Goal: Feedback & Contribution: Contribute content

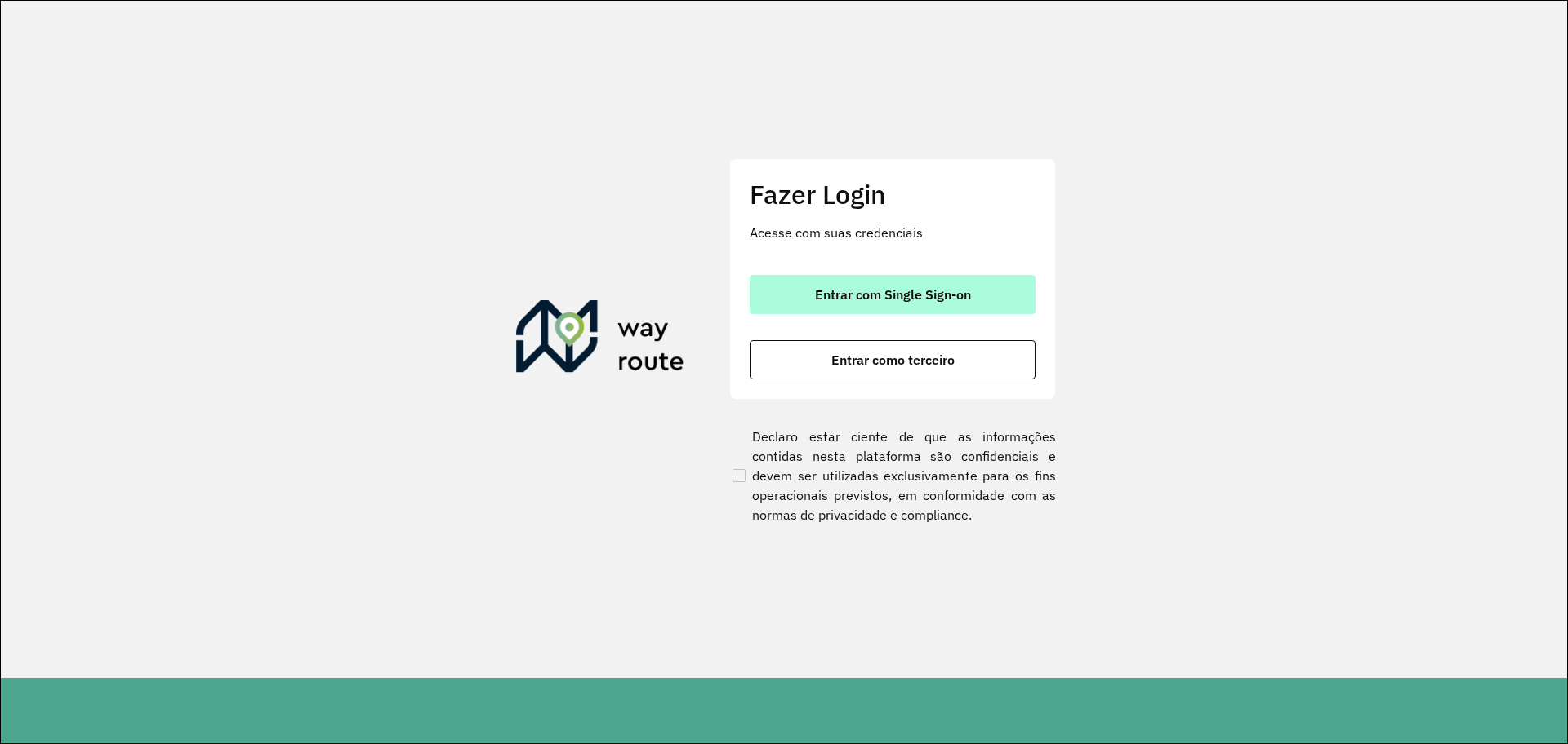
click at [962, 300] on span "Entrar com Single Sign-on" at bounding box center [893, 295] width 156 height 13
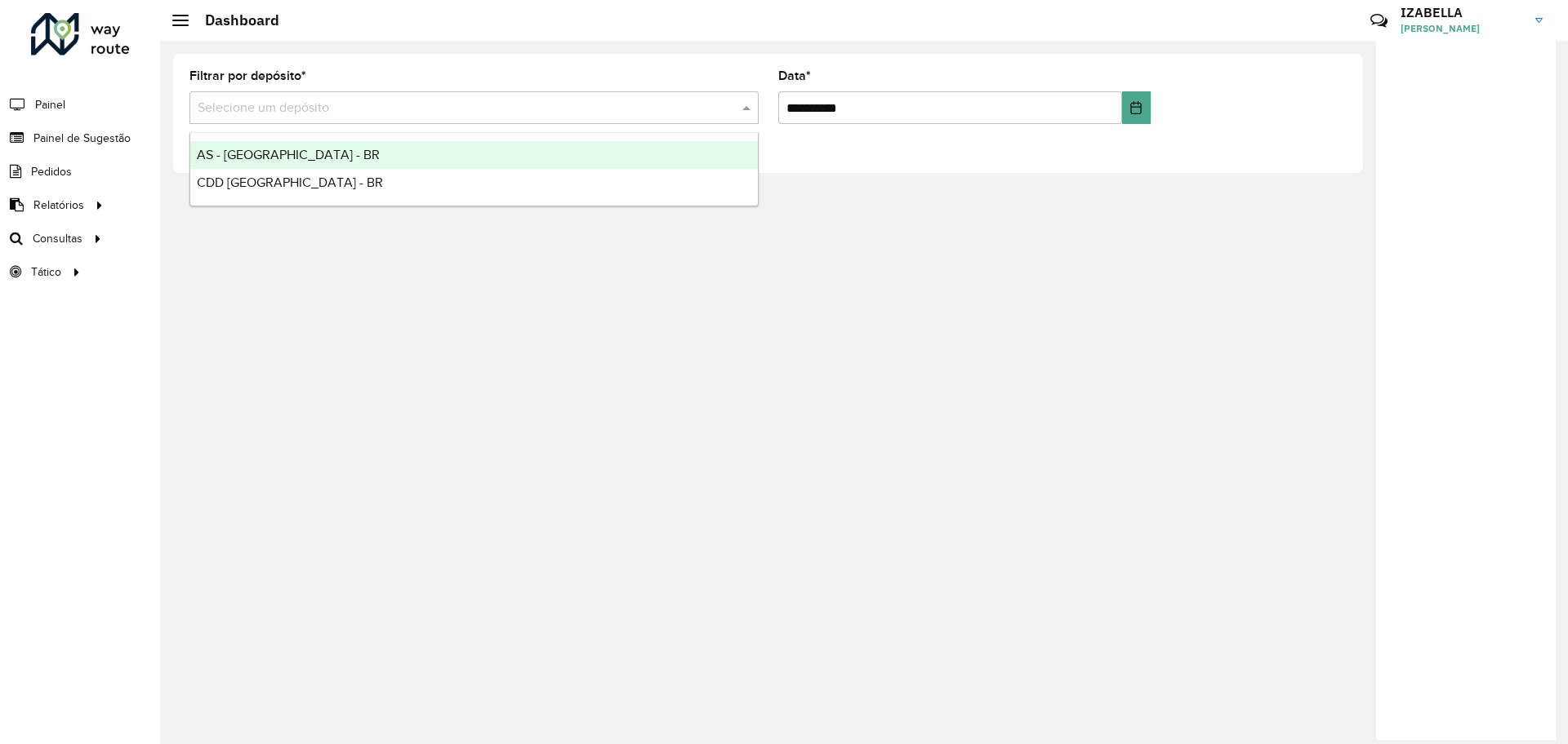
click at [304, 104] on input "text" at bounding box center [457, 108] width 520 height 20
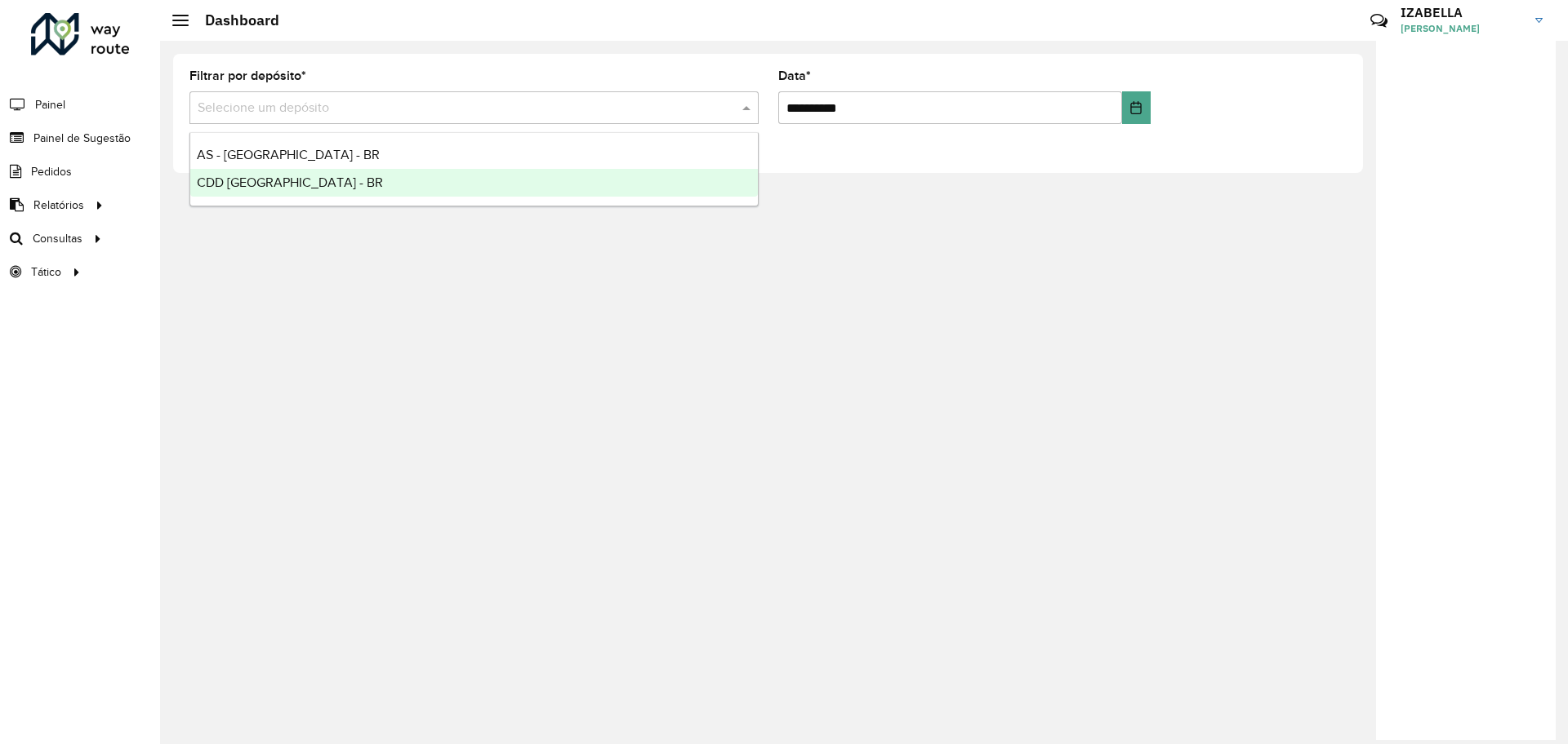
click at [257, 198] on ng-dropdown-panel "AS - BRASILIA - BR CDD Brasilia - [GEOGRAPHIC_DATA]" at bounding box center [473, 169] width 569 height 74
click at [270, 187] on span "CDD [GEOGRAPHIC_DATA] - BR" at bounding box center [290, 182] width 186 height 14
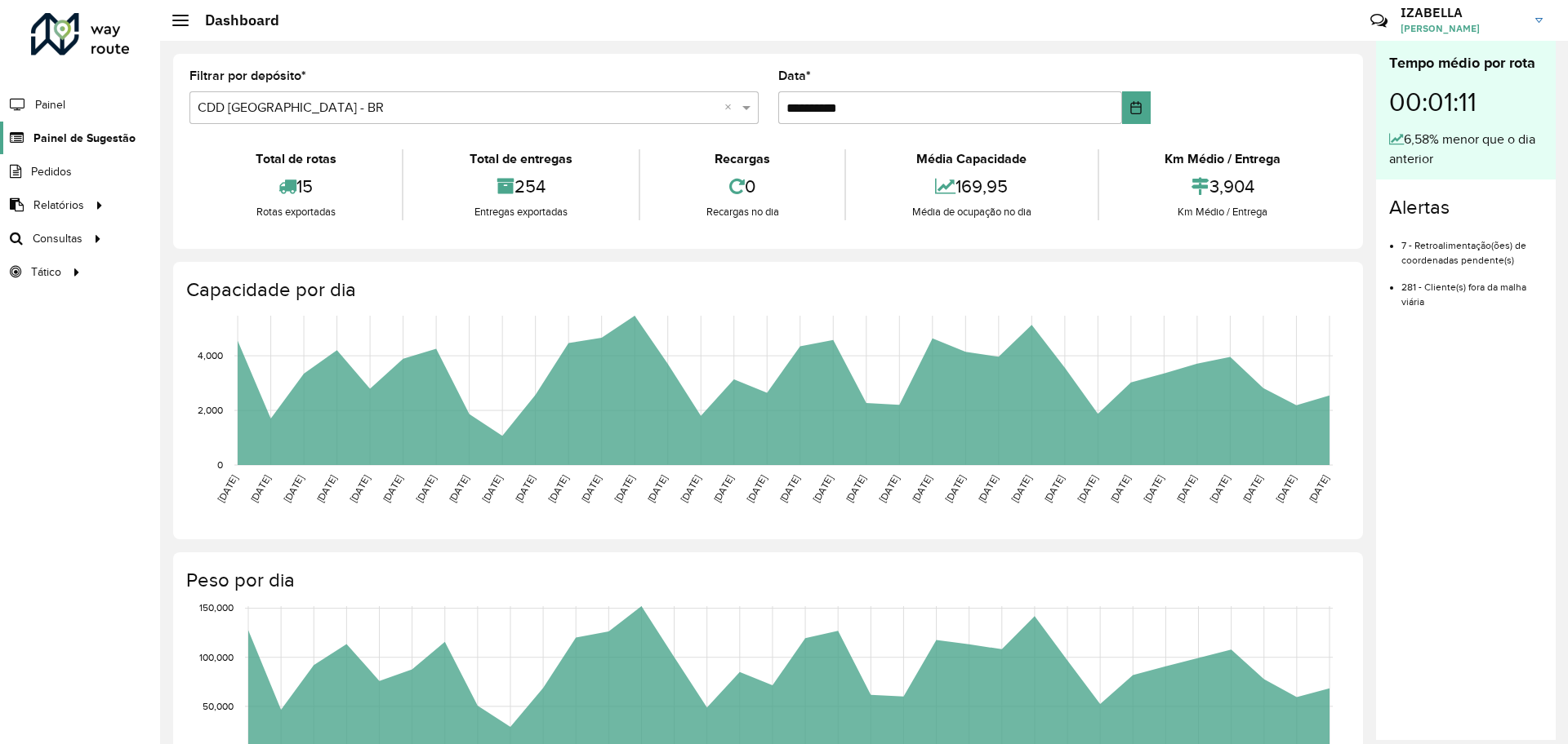
click at [122, 141] on span "Painel de Sugestão" at bounding box center [84, 138] width 102 height 17
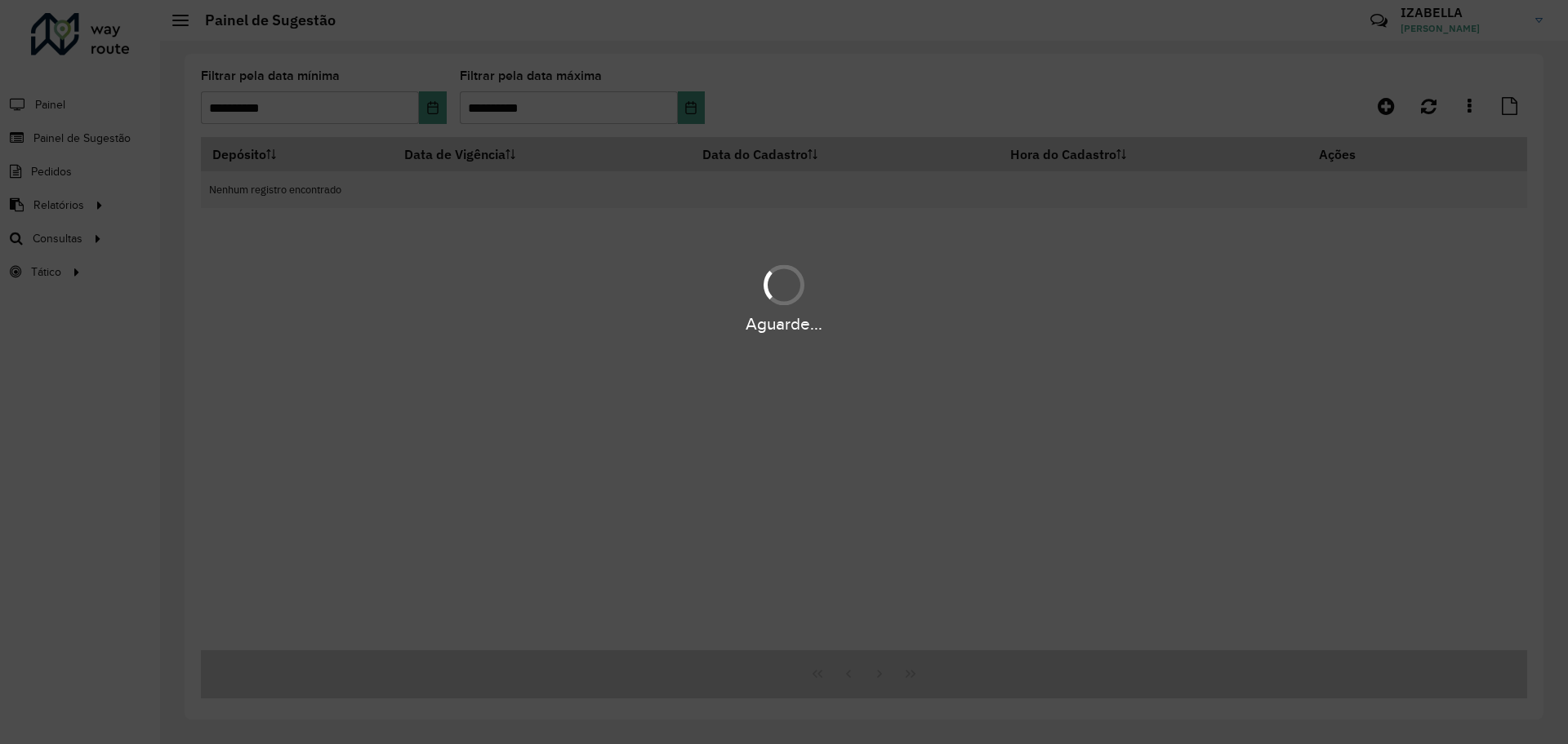
drag, startPoint x: 1368, startPoint y: 144, endPoint x: 1422, endPoint y: 116, distance: 60.8
click at [1422, 116] on div "Aguarde..." at bounding box center [784, 372] width 1568 height 744
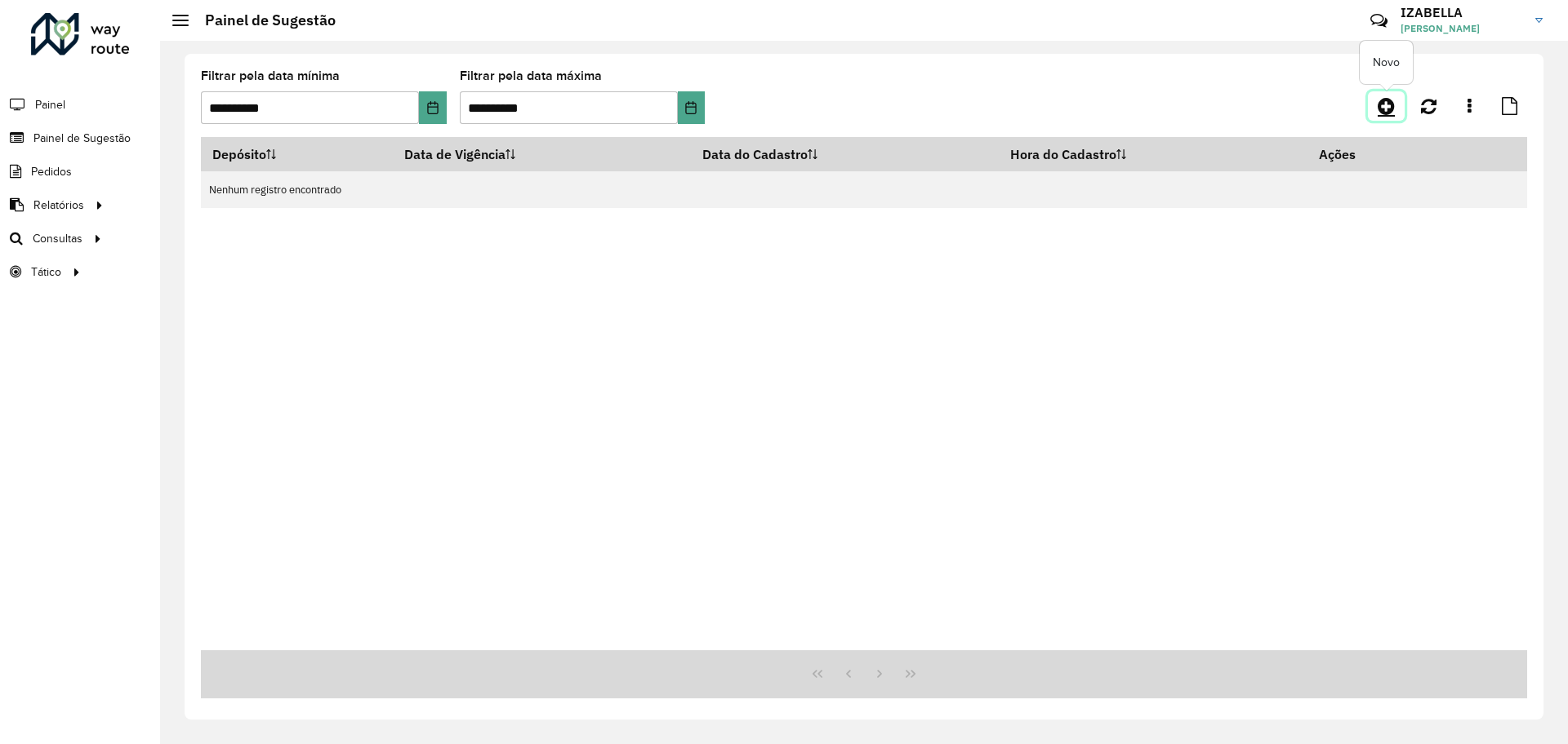
click at [1383, 118] on link at bounding box center [1385, 106] width 37 height 30
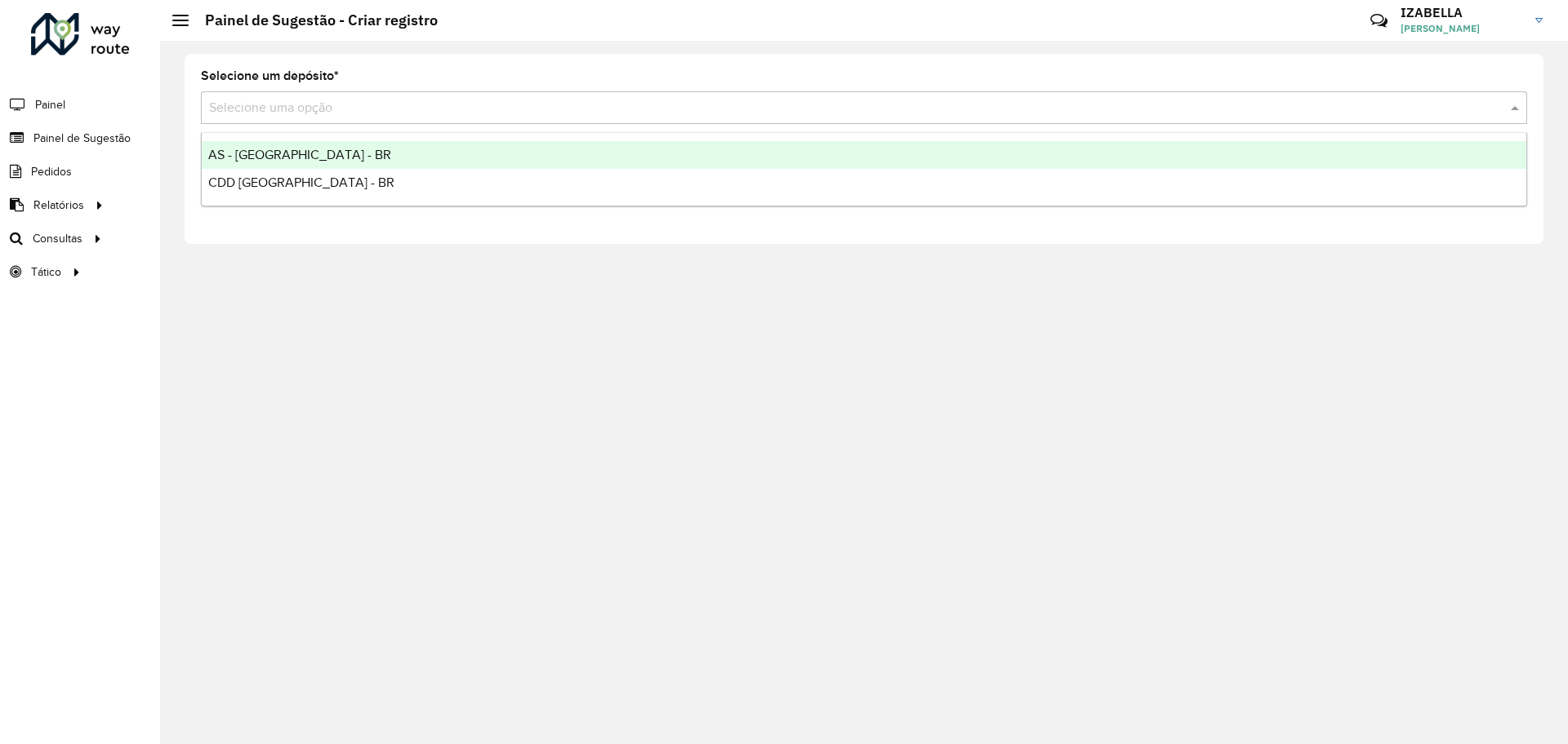
click at [272, 118] on div "Selecione uma opção" at bounding box center [864, 108] width 1326 height 33
click at [255, 146] on div "AS - [GEOGRAPHIC_DATA] - BR" at bounding box center [864, 155] width 1324 height 28
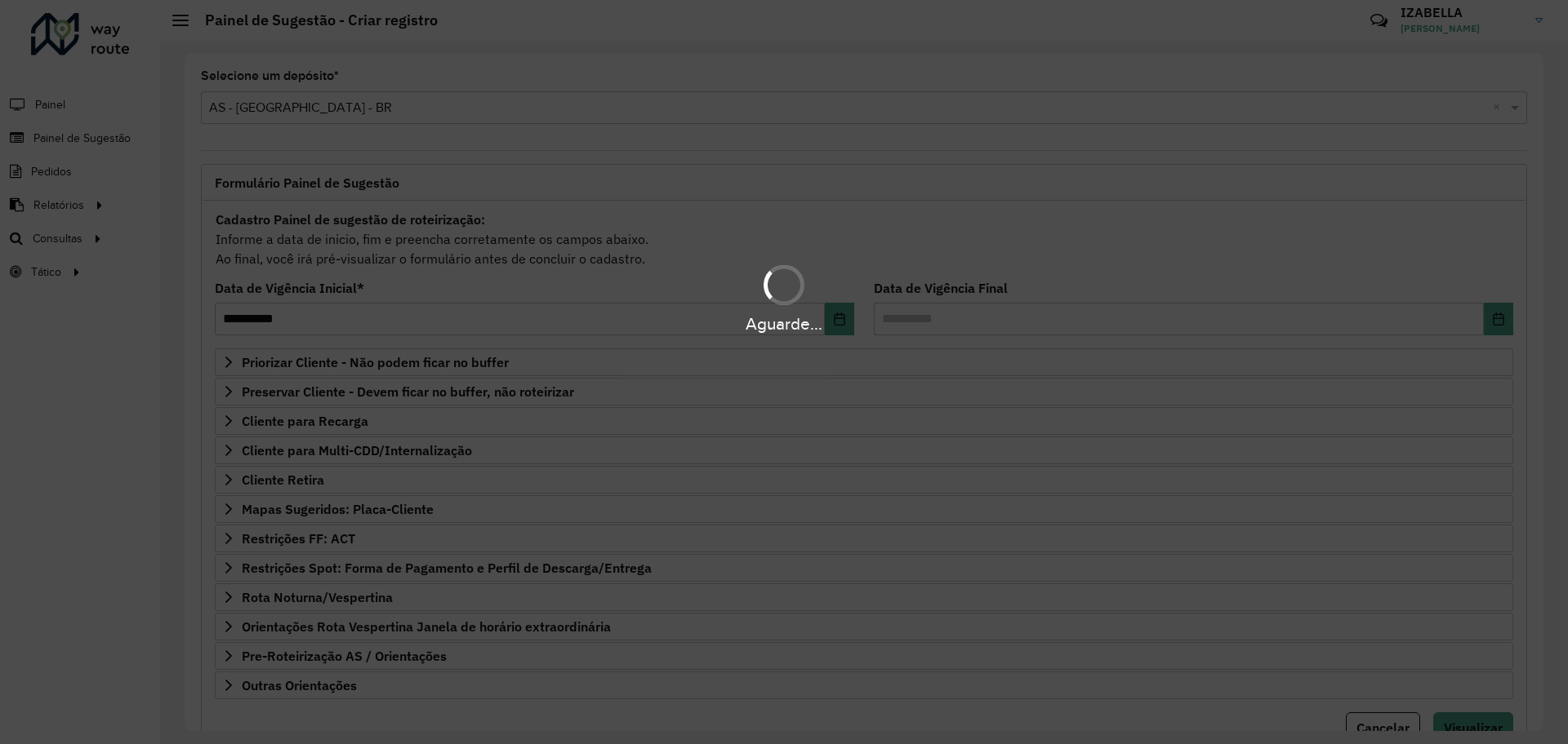
click at [306, 99] on div "Aguarde..." at bounding box center [784, 372] width 1568 height 744
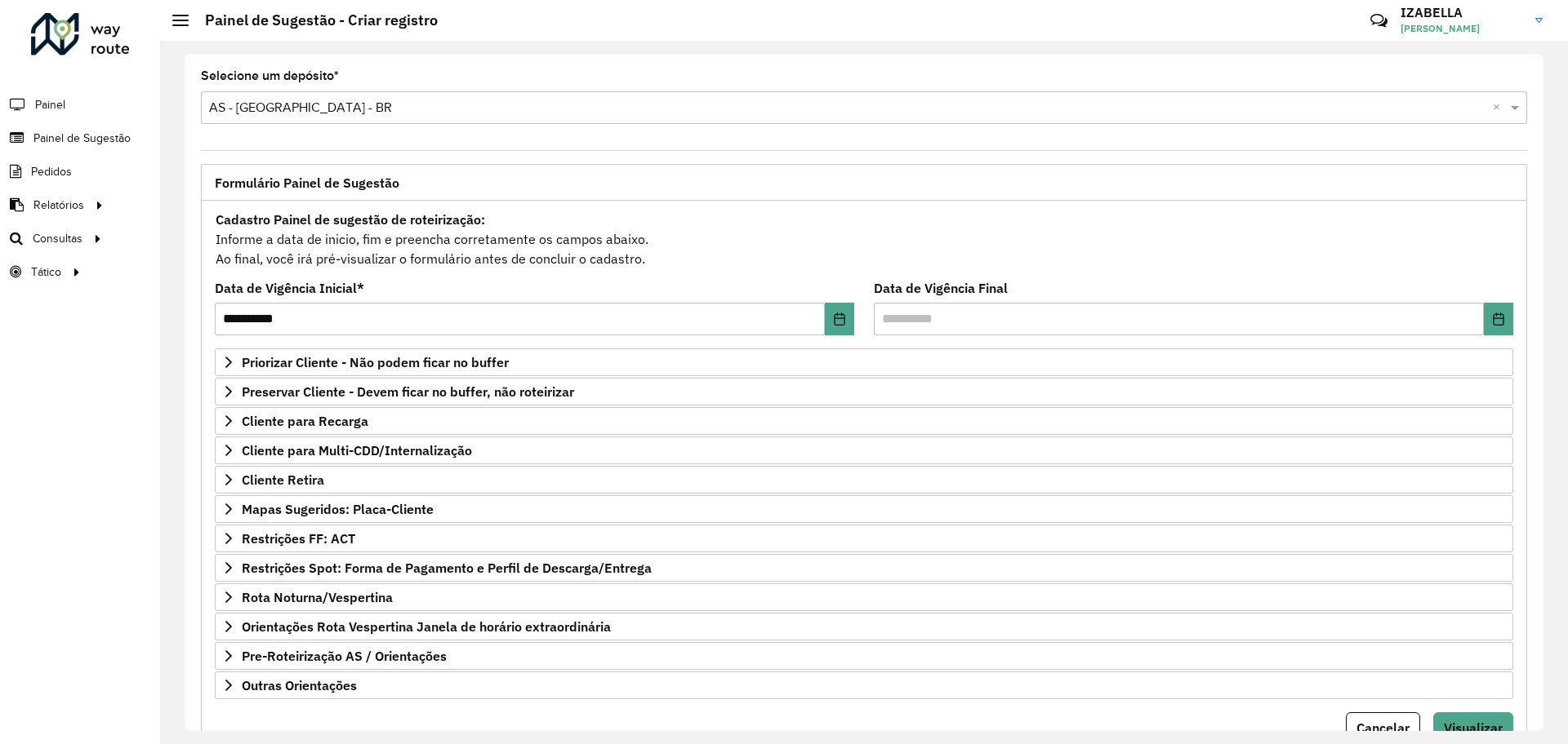
click at [296, 113] on input "text" at bounding box center [847, 108] width 1277 height 20
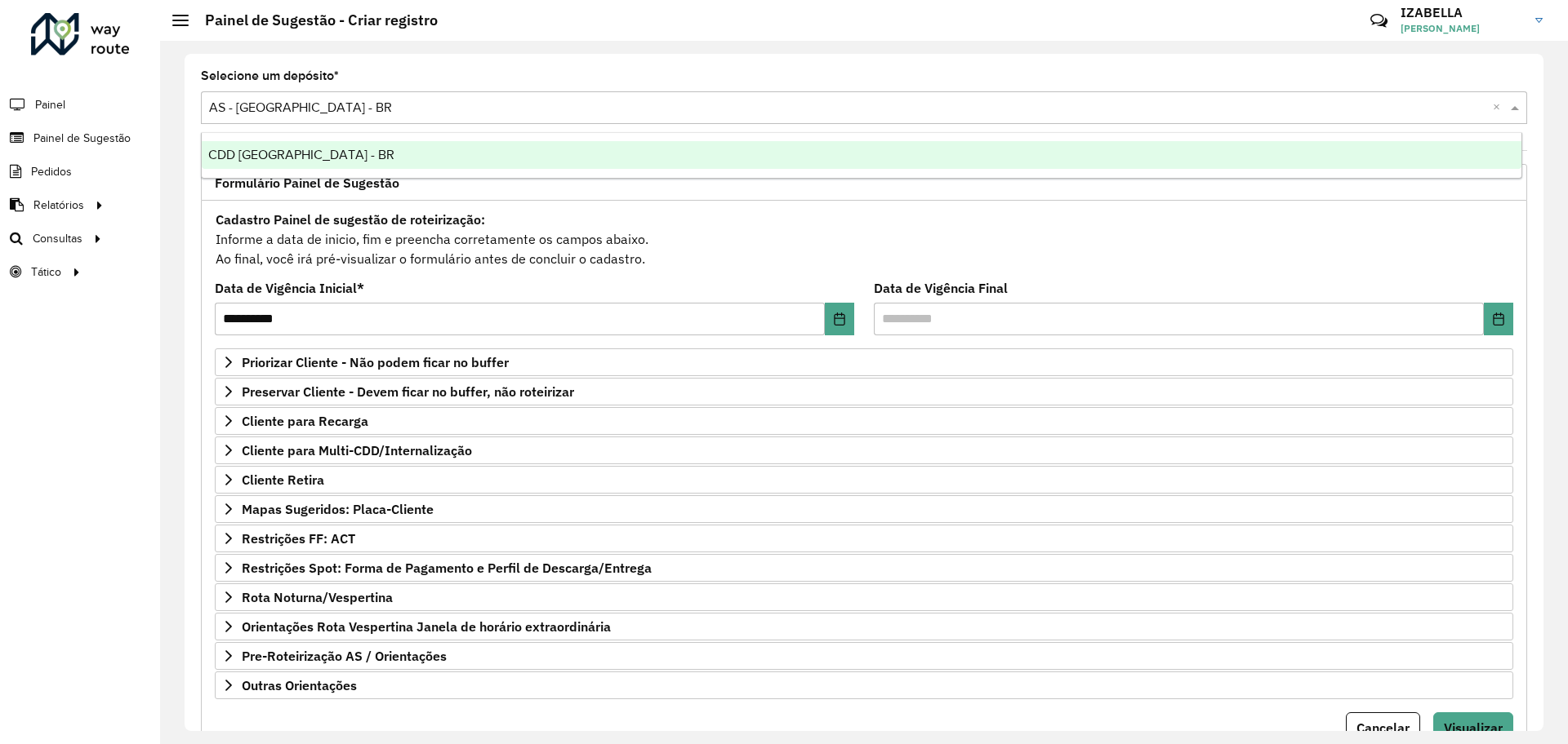
click at [305, 155] on span "CDD [GEOGRAPHIC_DATA] - BR" at bounding box center [301, 154] width 186 height 14
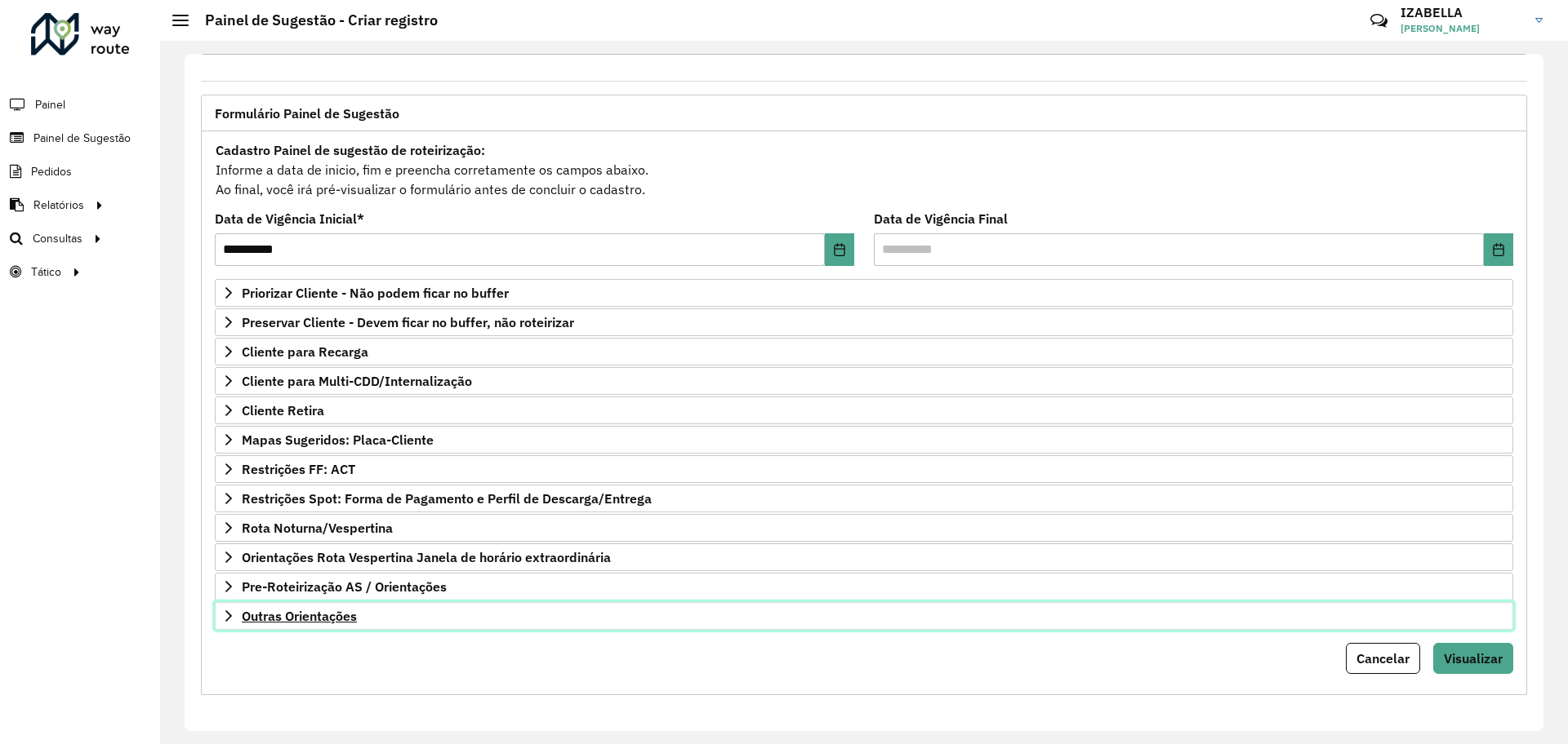
click at [395, 624] on link "Outras Orientações" at bounding box center [864, 616] width 1299 height 28
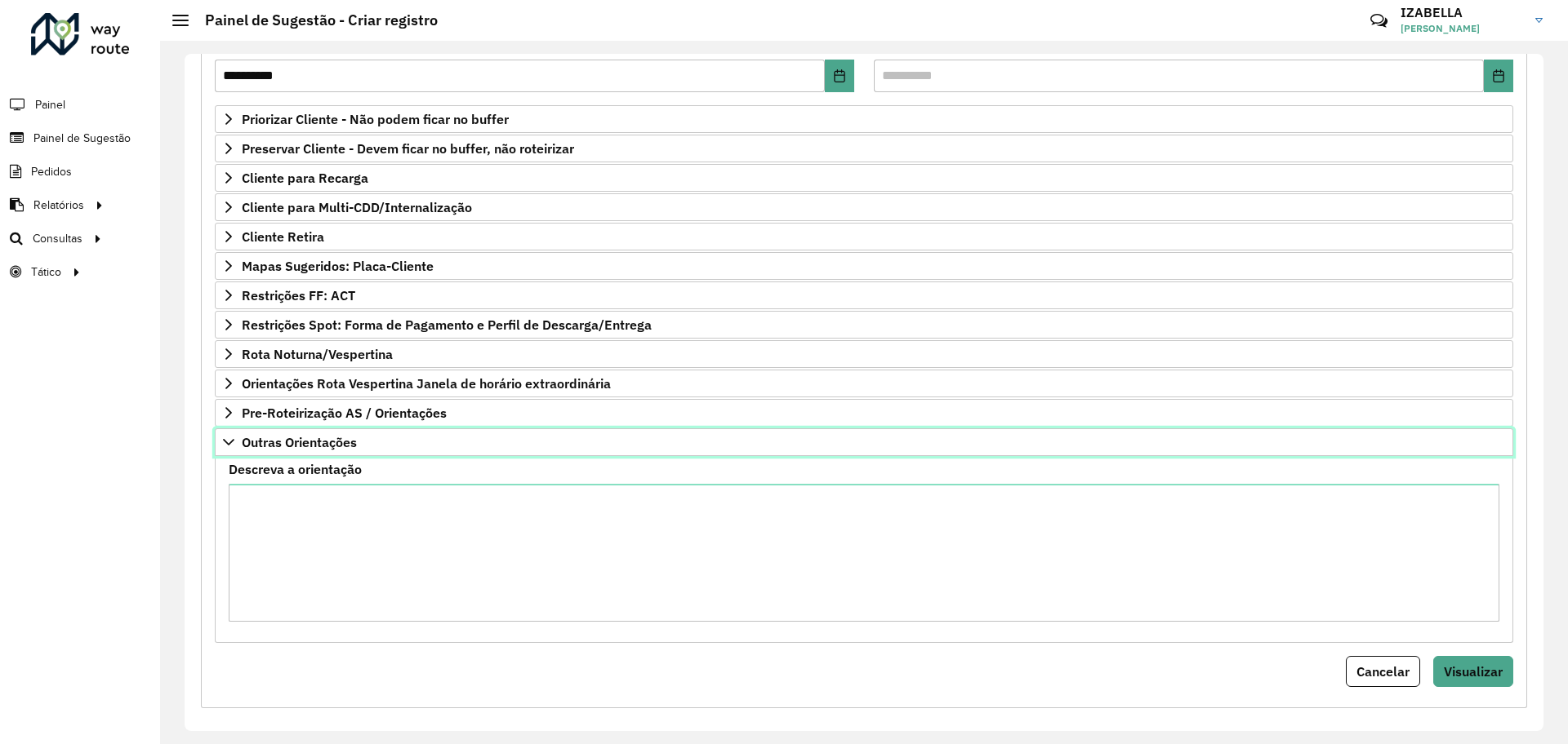
scroll to position [255, 0]
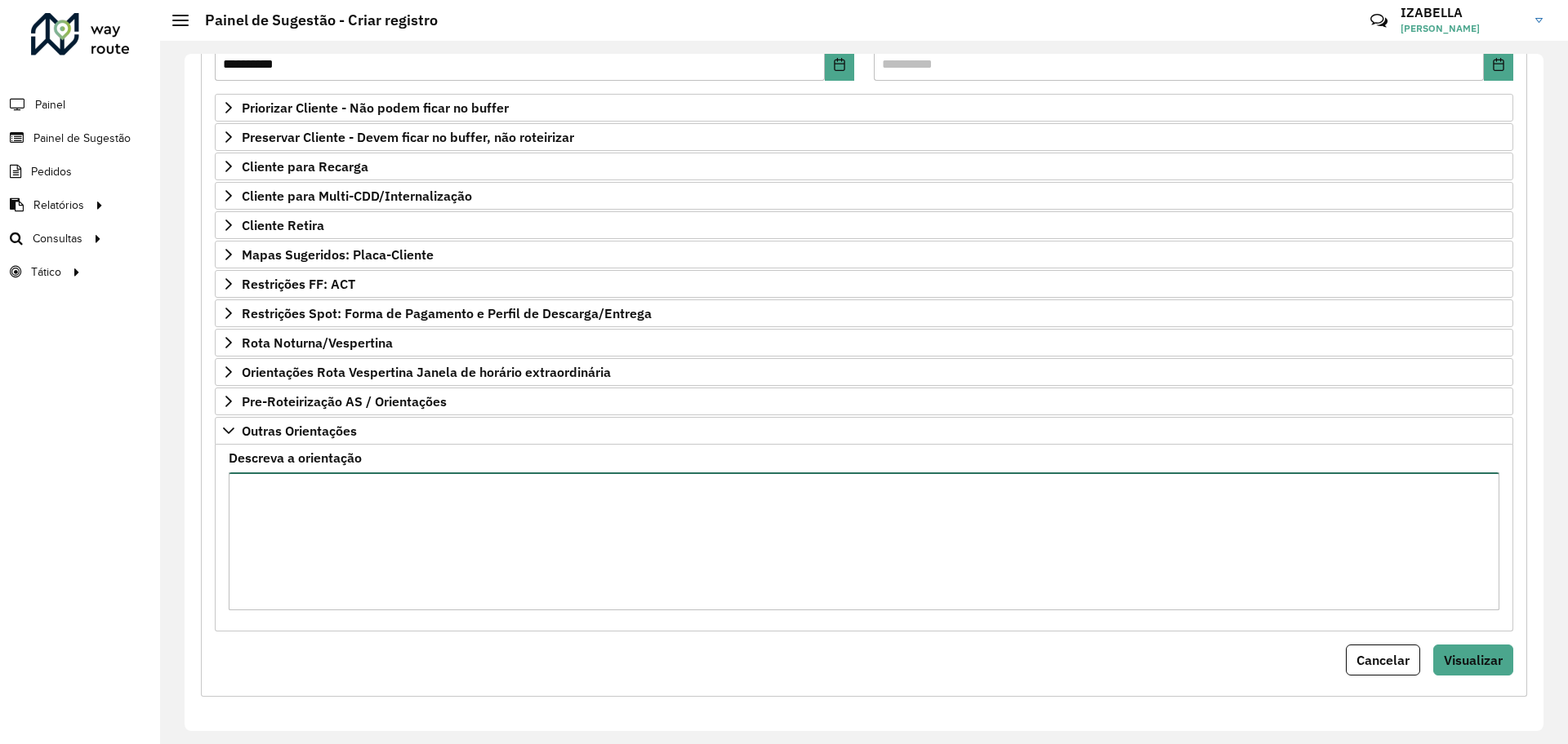
drag, startPoint x: 515, startPoint y: 581, endPoint x: 566, endPoint y: 580, distance: 51.0
click at [515, 580] on textarea "Descreva a orientação" at bounding box center [864, 542] width 1270 height 138
paste textarea "**********"
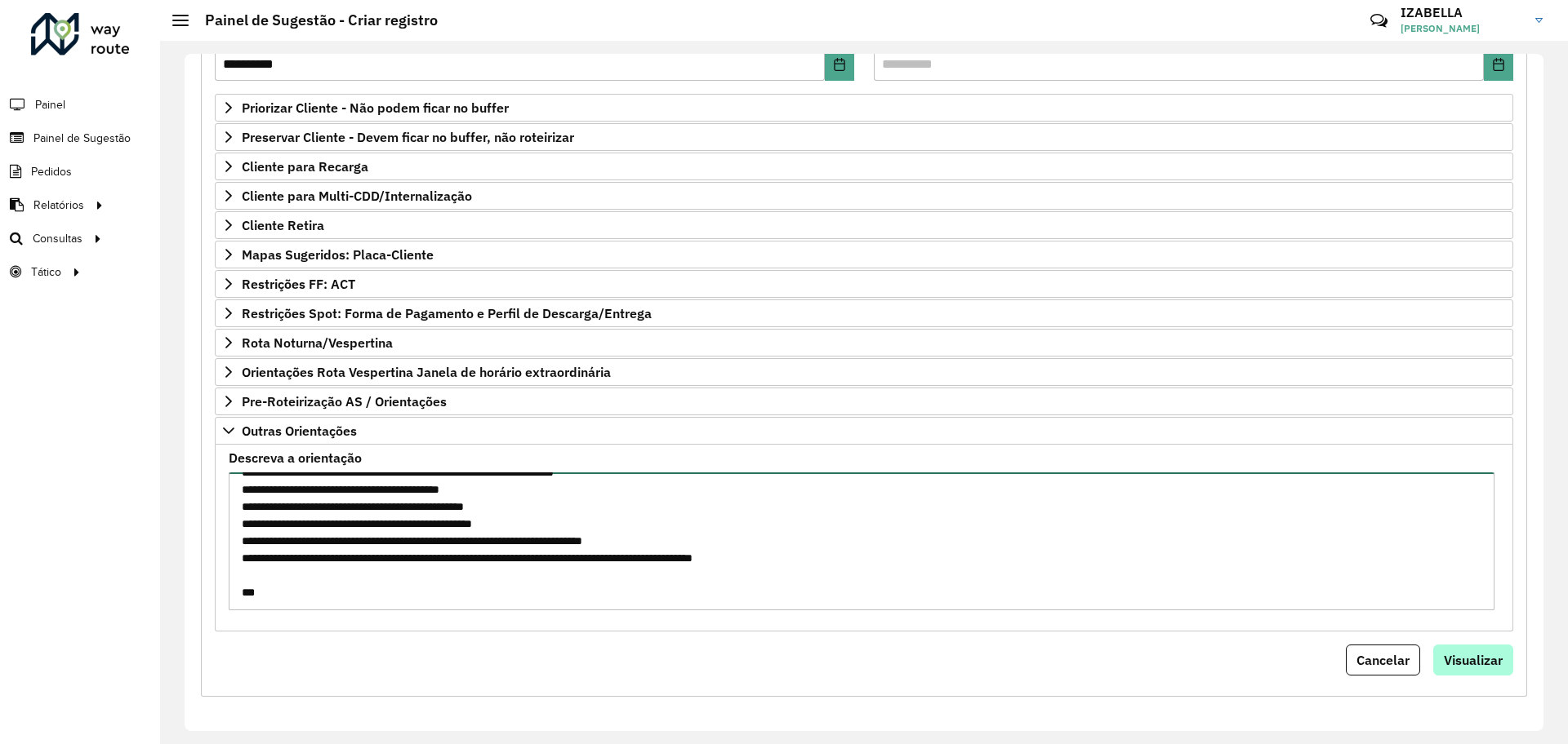
type textarea "**********"
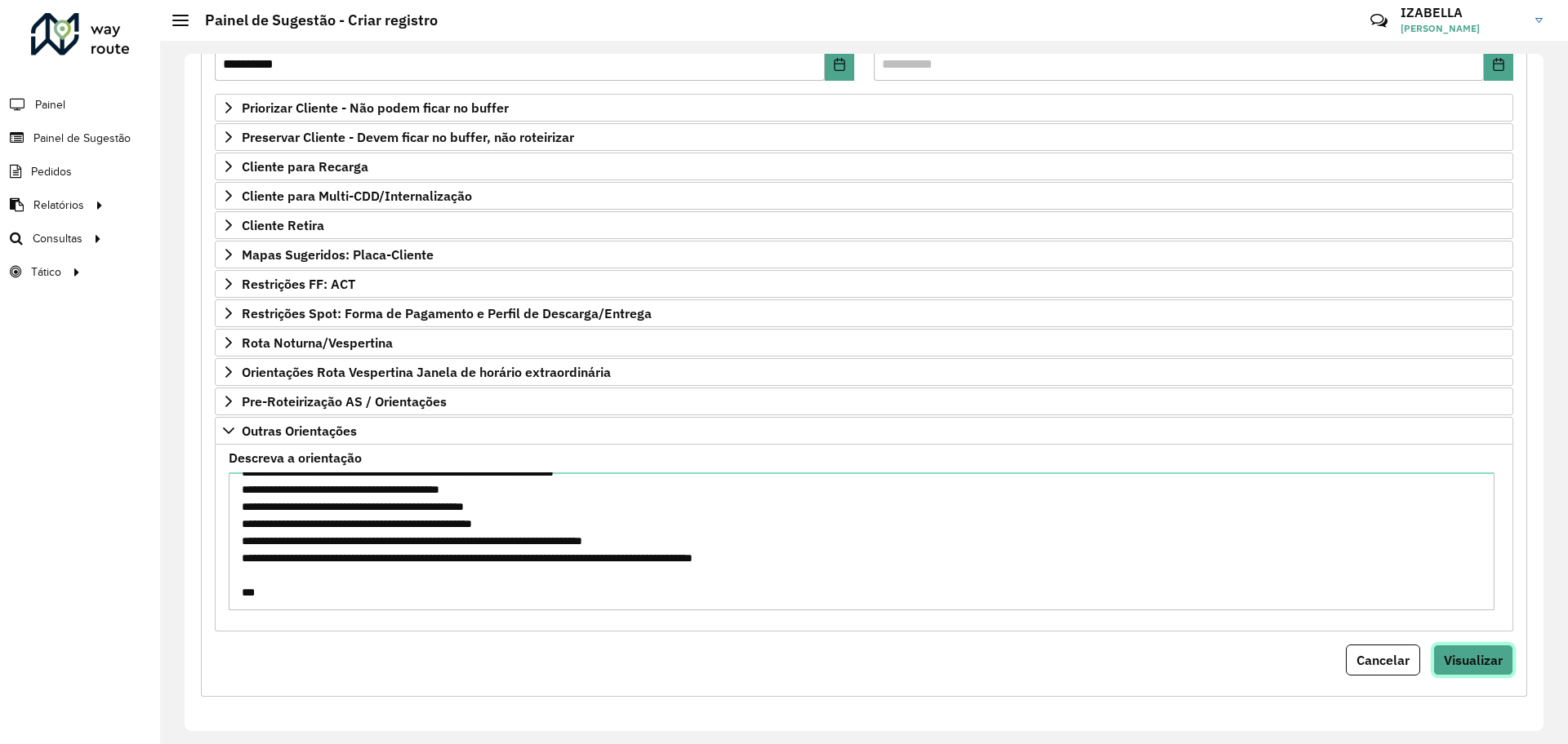
click at [1450, 656] on span "Visualizar" at bounding box center [1472, 660] width 59 height 16
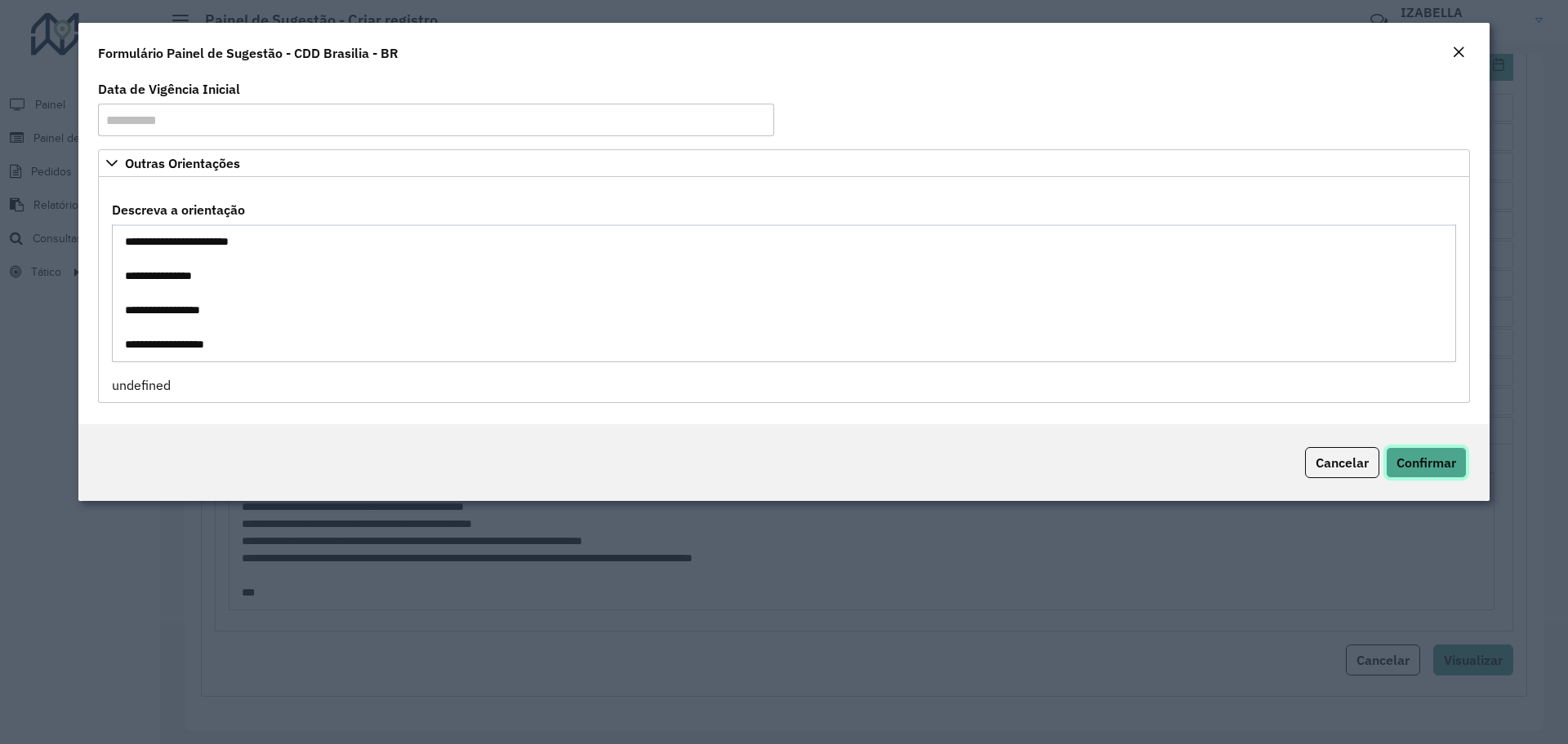
click at [1441, 471] on button "Confirmar" at bounding box center [1425, 463] width 80 height 31
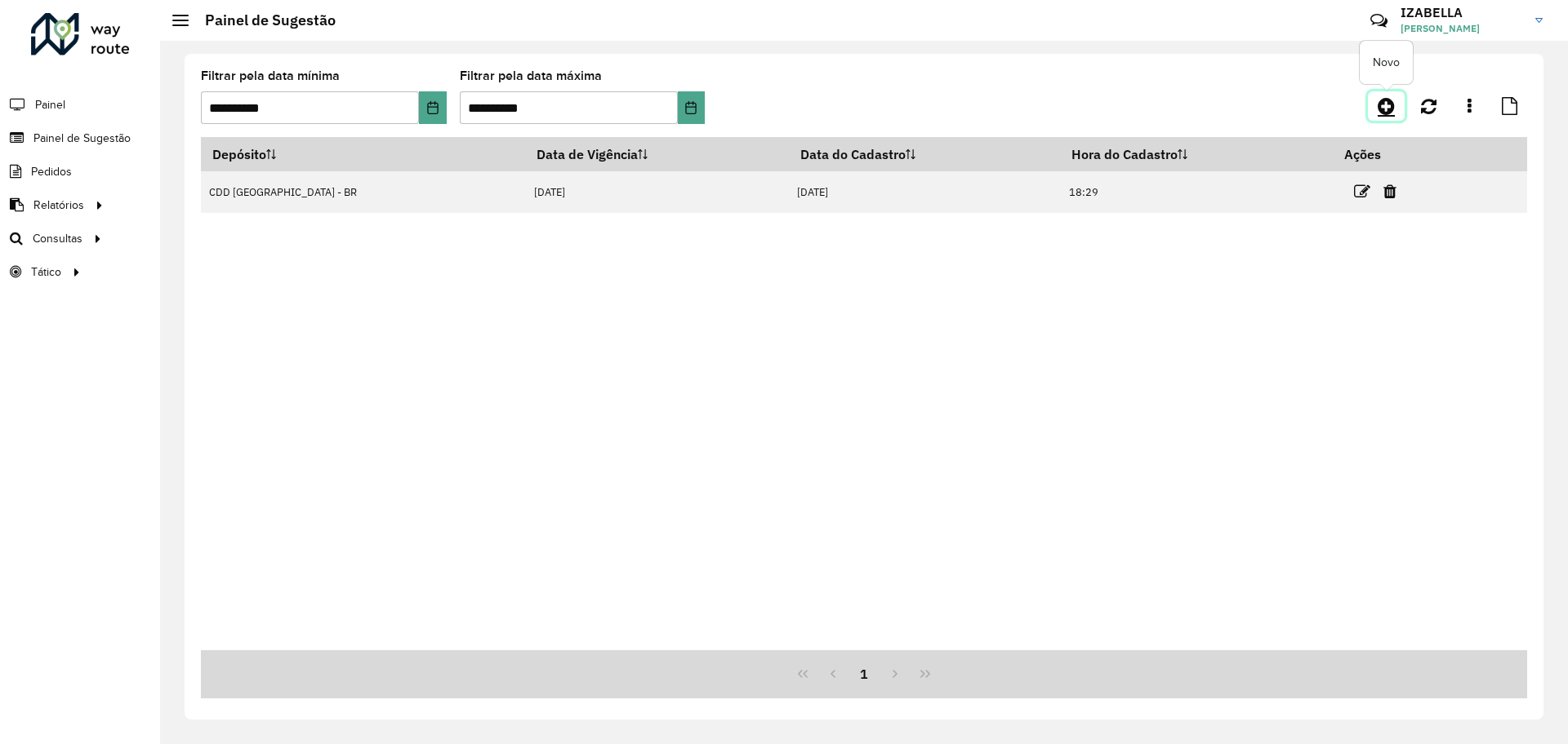
click at [1378, 113] on icon at bounding box center [1385, 107] width 17 height 20
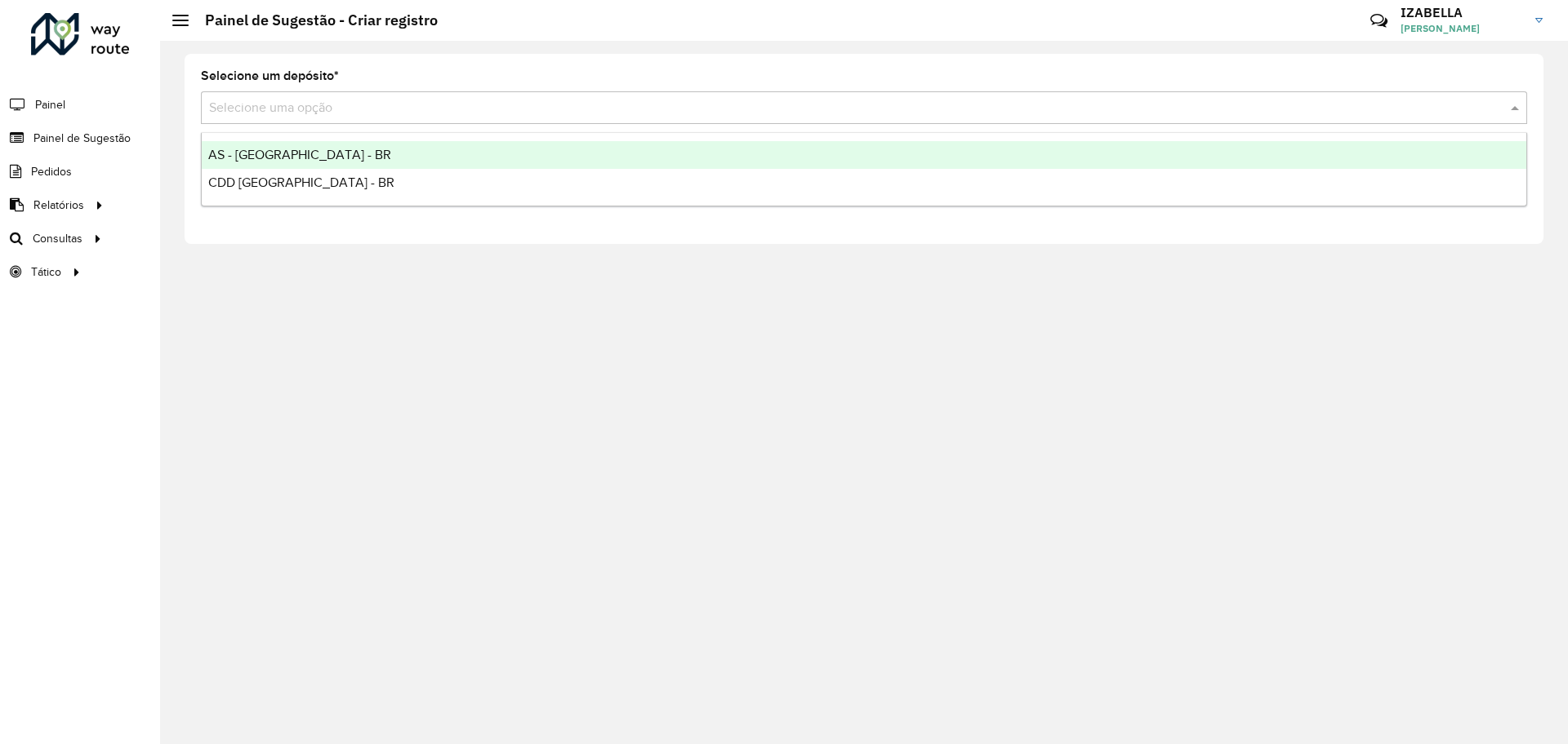
click at [264, 111] on input "text" at bounding box center [847, 108] width 1277 height 20
click at [257, 152] on span "AS - [GEOGRAPHIC_DATA] - BR" at bounding box center [299, 154] width 183 height 14
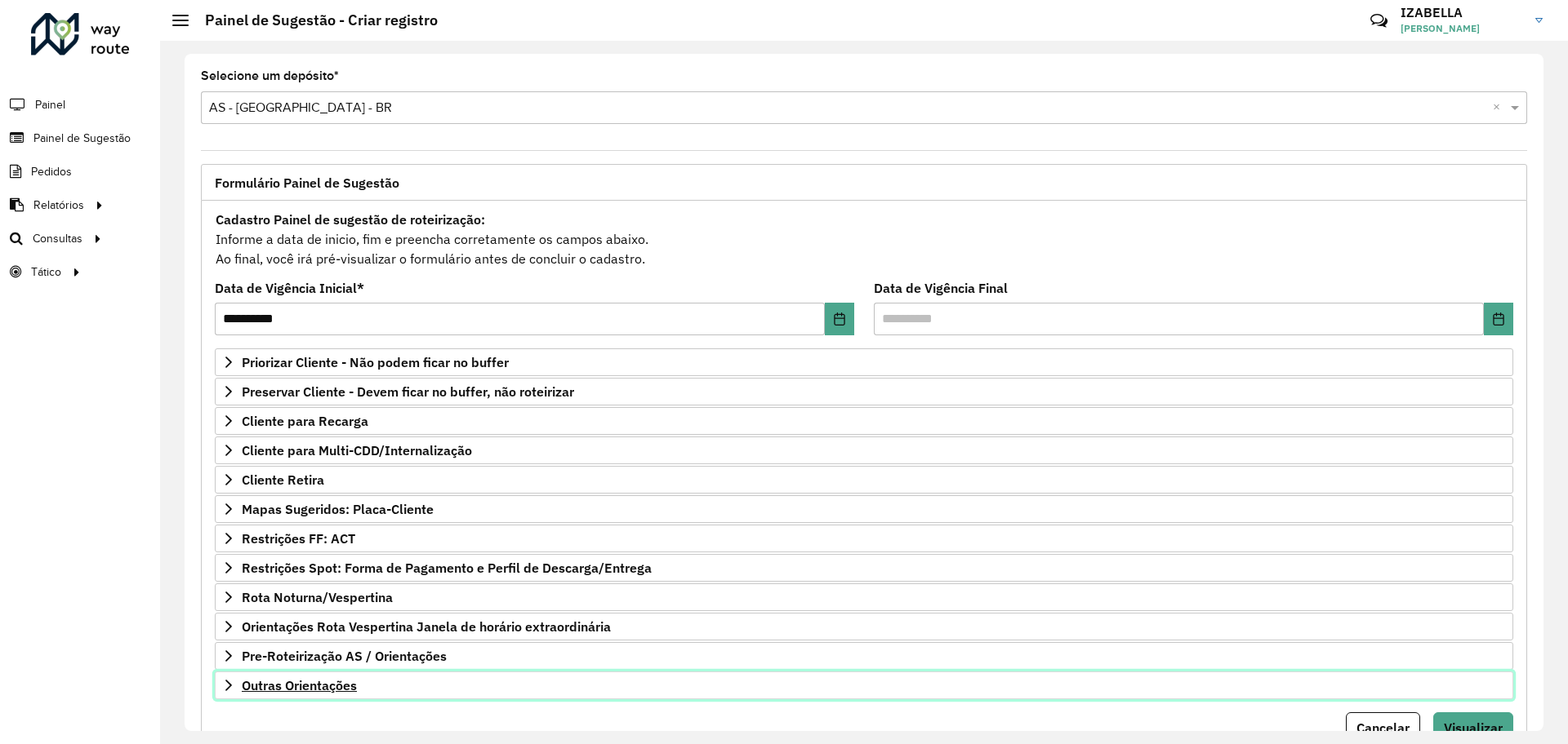
click at [385, 693] on link "Outras Orientações" at bounding box center [864, 685] width 1299 height 28
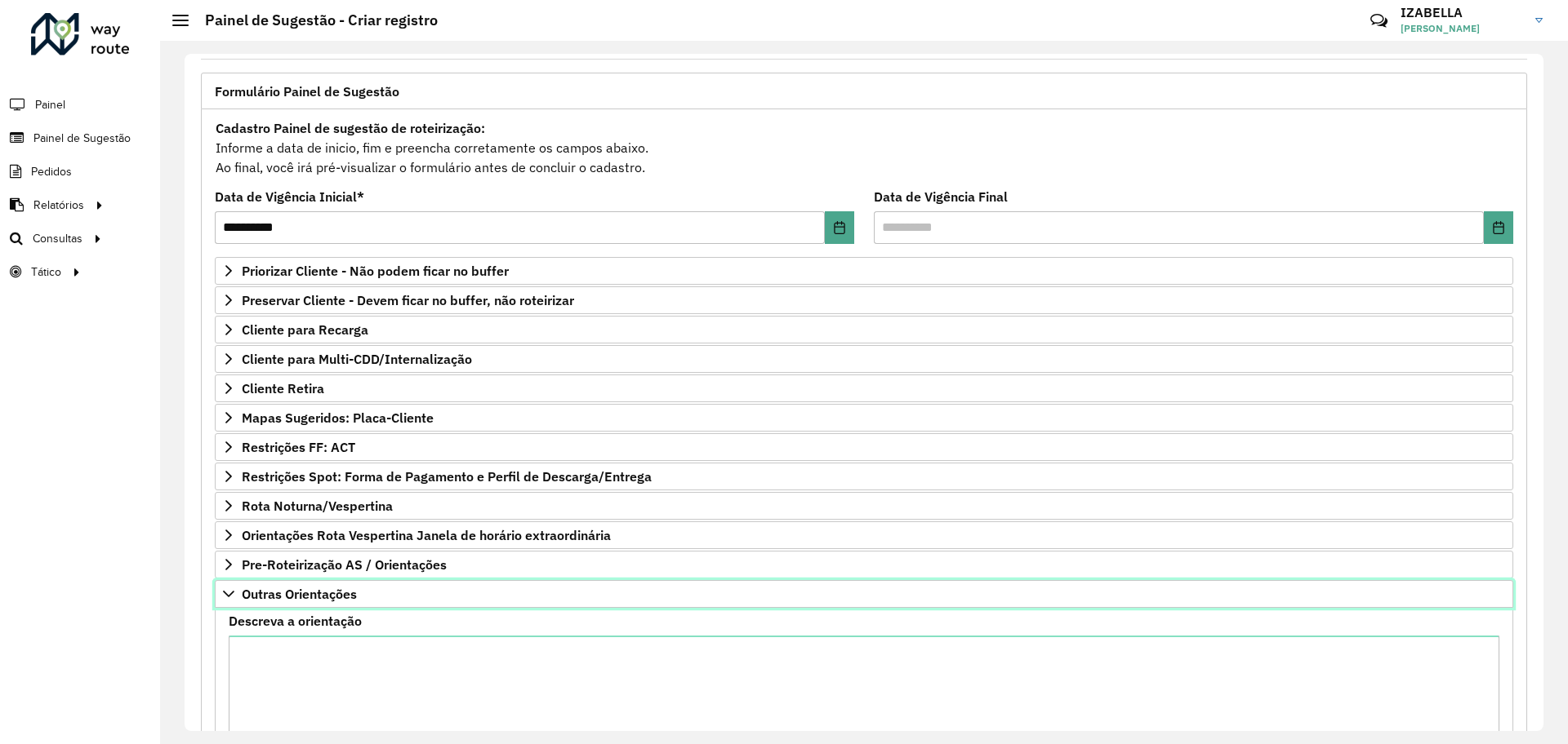
scroll to position [197, 0]
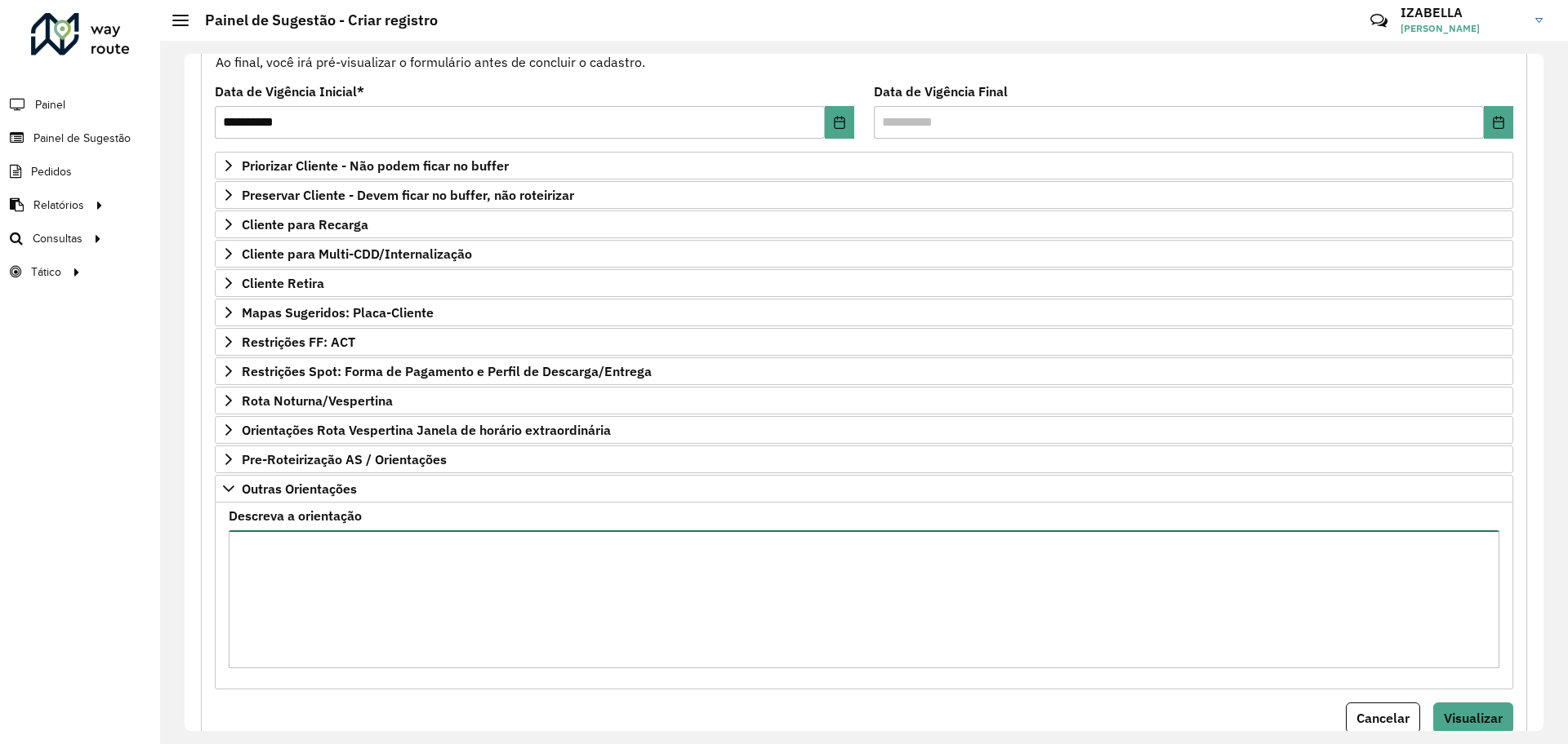
click at [541, 590] on textarea "Descreva a orientação" at bounding box center [864, 599] width 1270 height 138
paste textarea "**********"
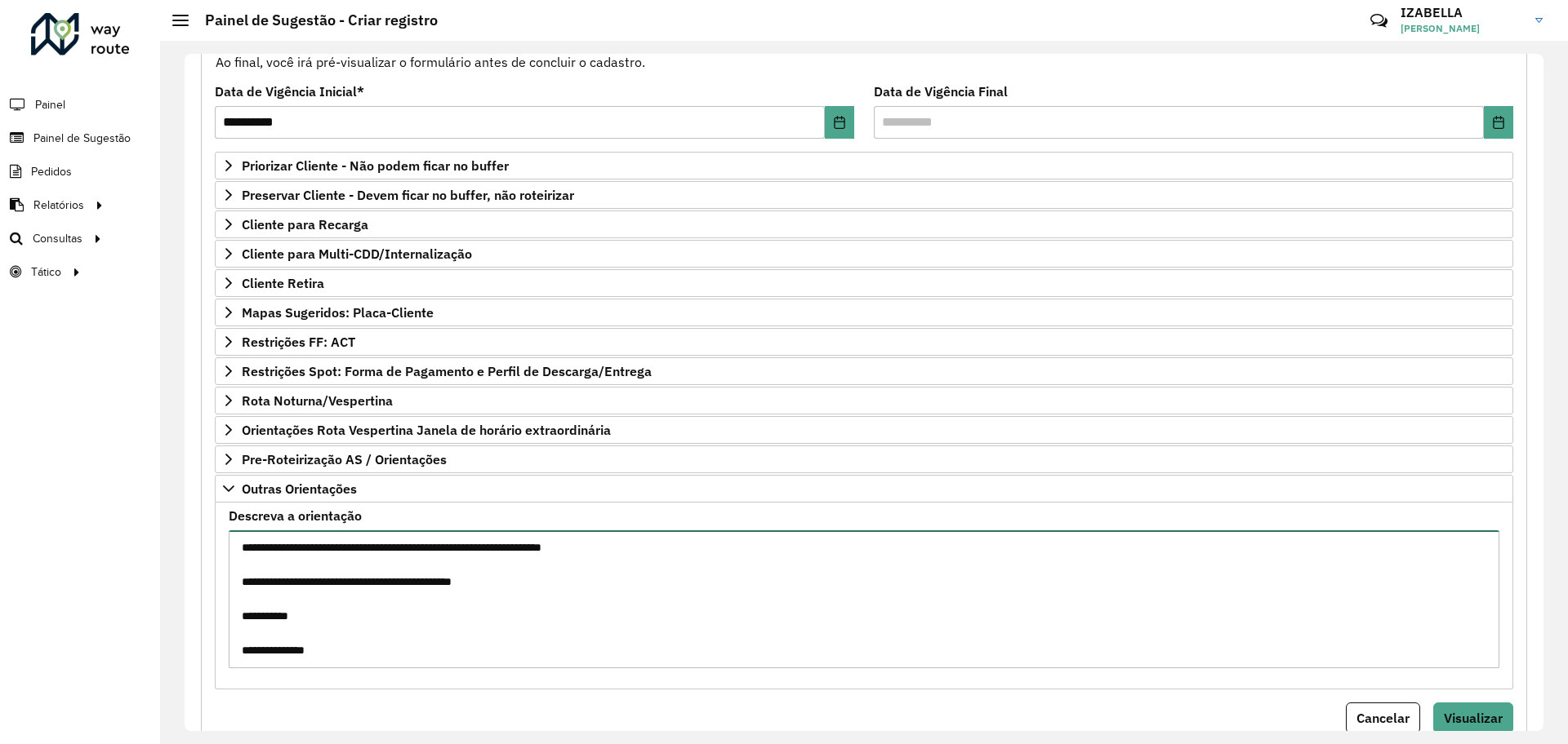
scroll to position [744, 0]
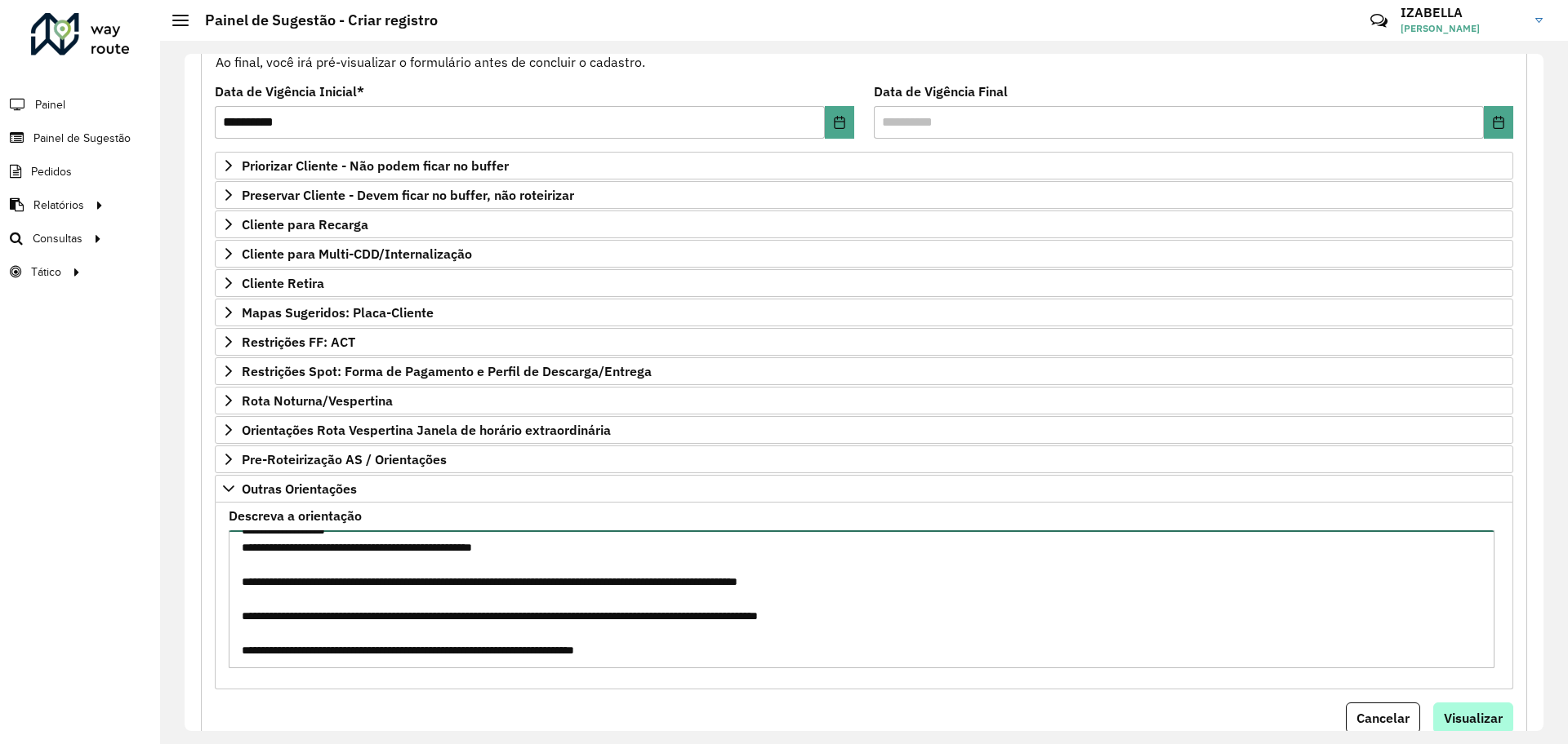
type textarea "**********"
click at [1462, 713] on span "Visualizar" at bounding box center [1472, 719] width 59 height 16
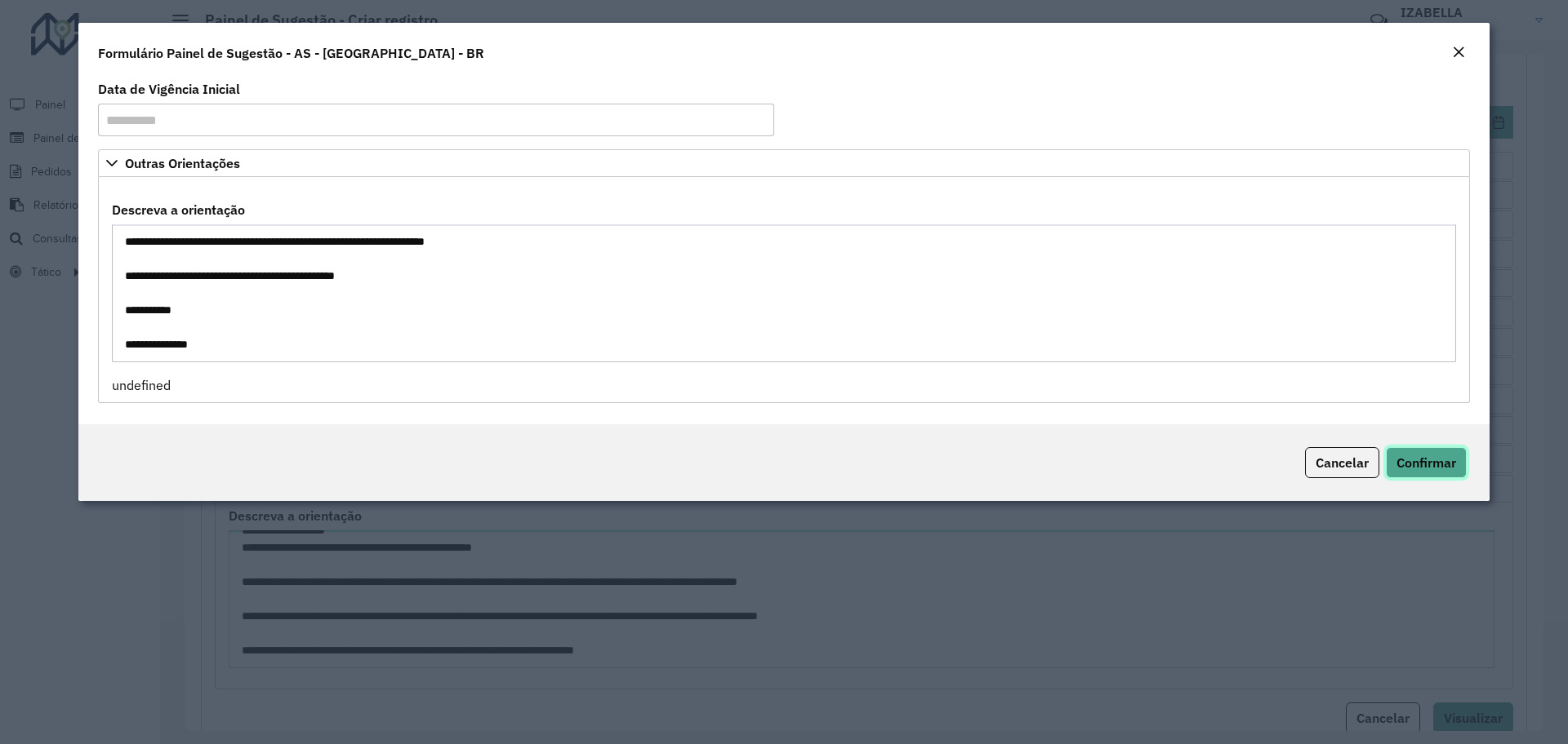
click at [1425, 461] on span "Confirmar" at bounding box center [1426, 463] width 60 height 16
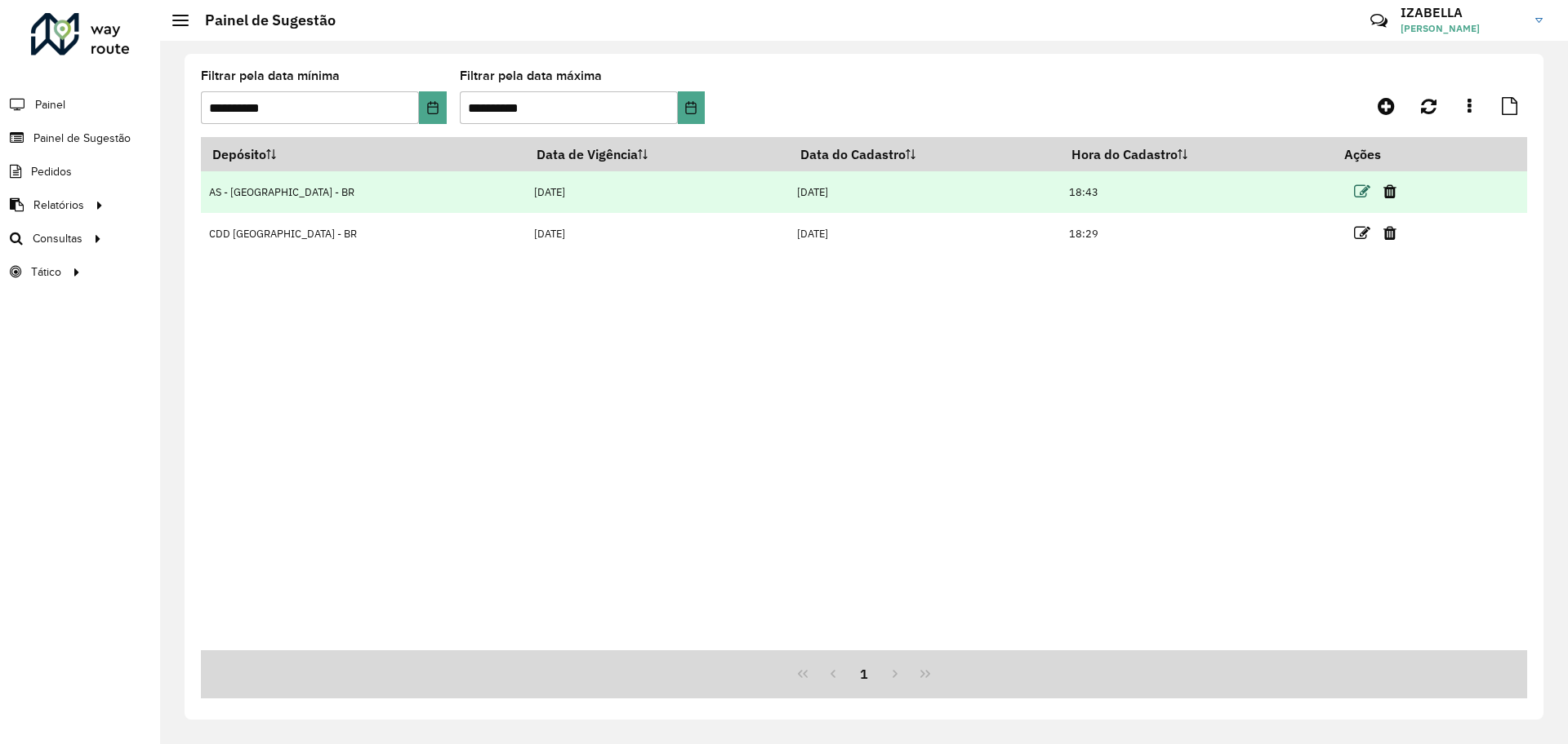
click at [1354, 186] on icon at bounding box center [1362, 192] width 16 height 16
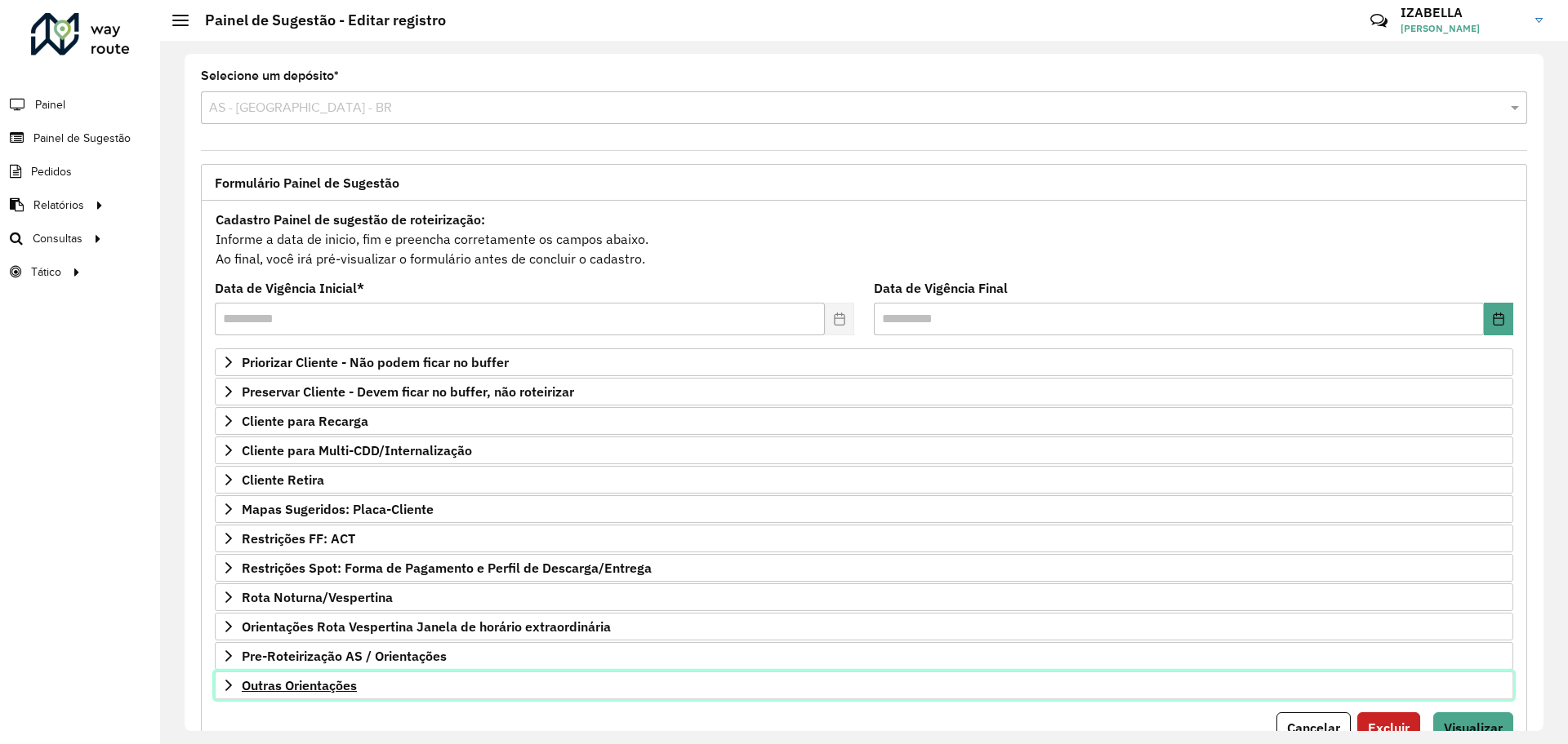
click at [377, 694] on link "Outras Orientações" at bounding box center [864, 685] width 1299 height 28
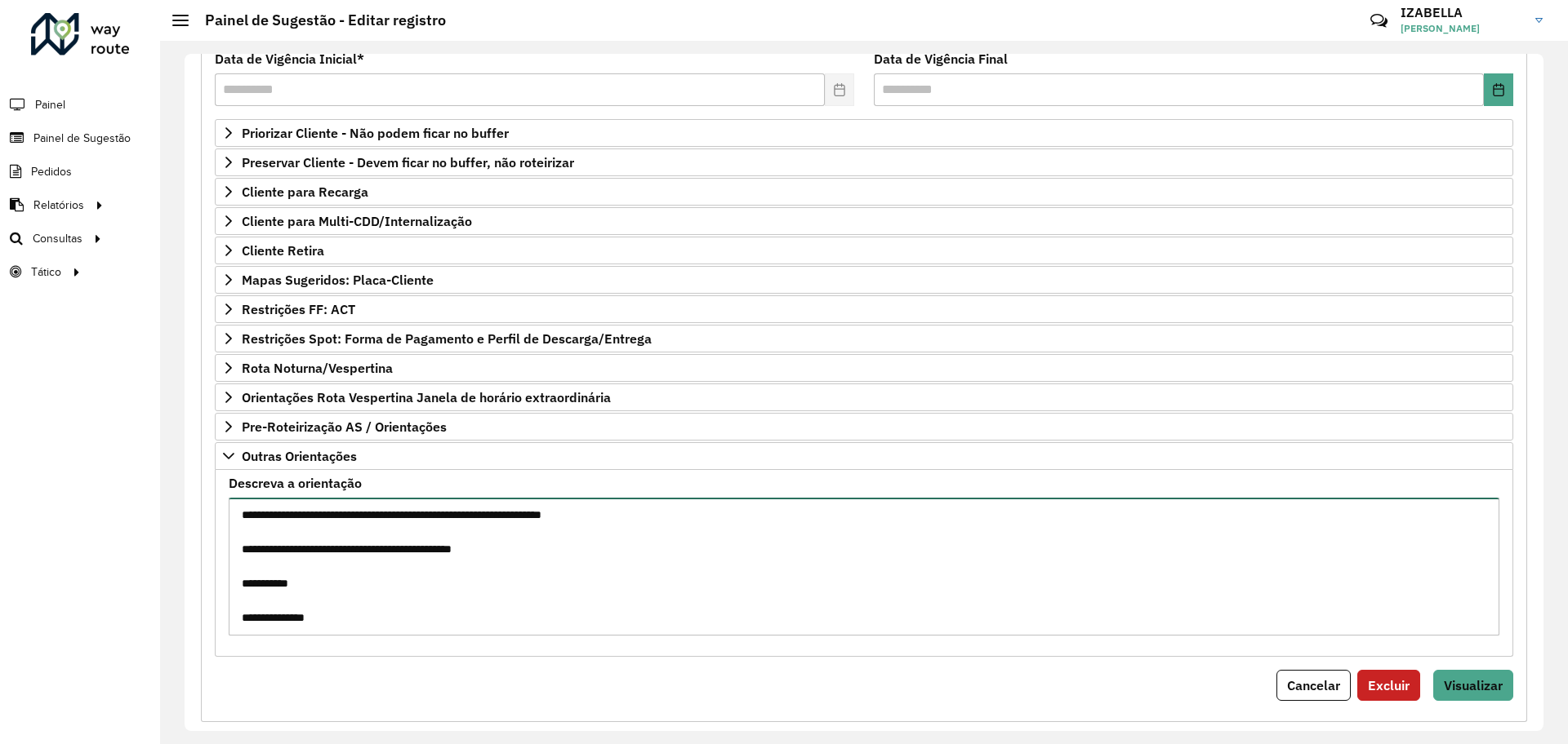
click at [581, 544] on textarea "Descreva a orientação" at bounding box center [864, 567] width 1270 height 138
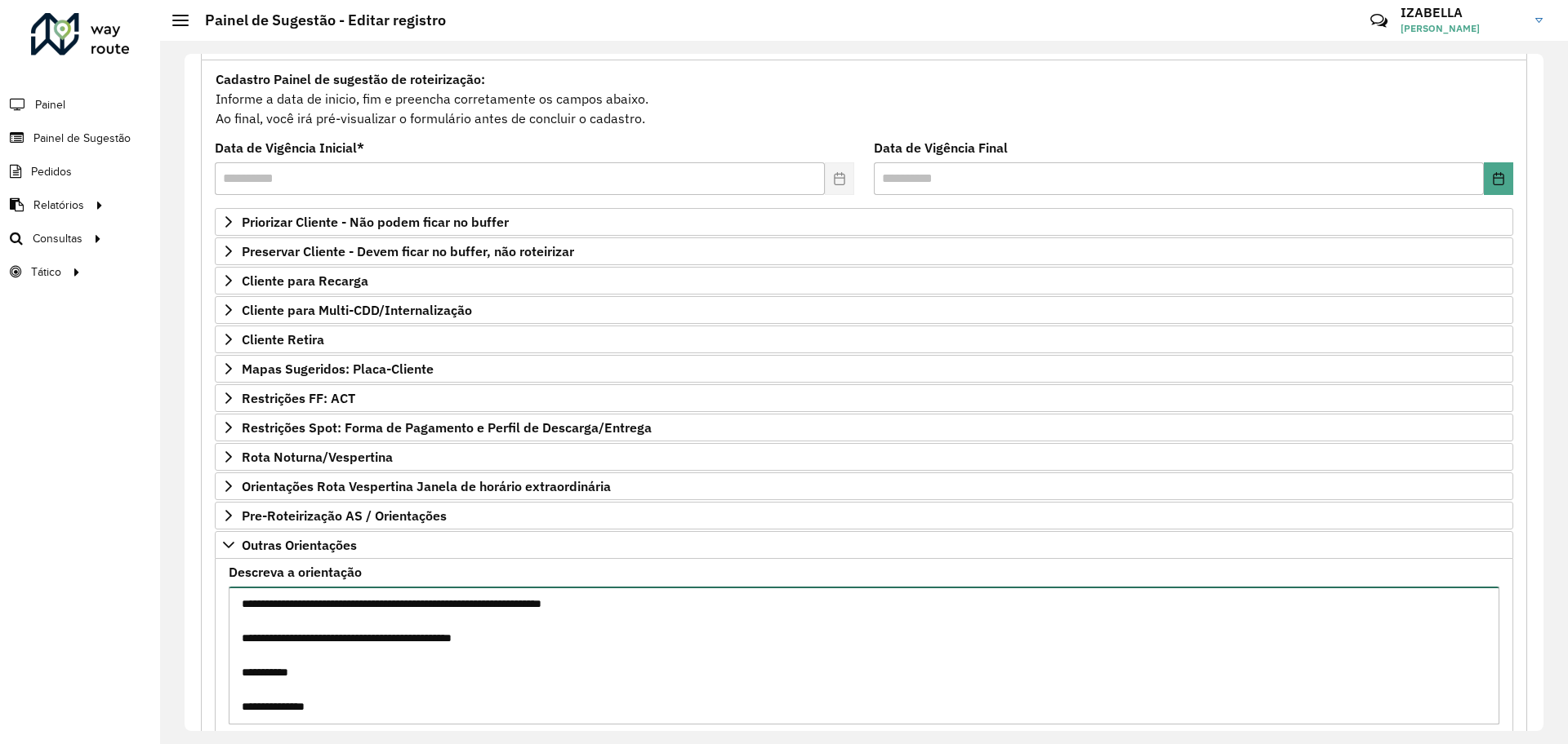
scroll to position [257, 0]
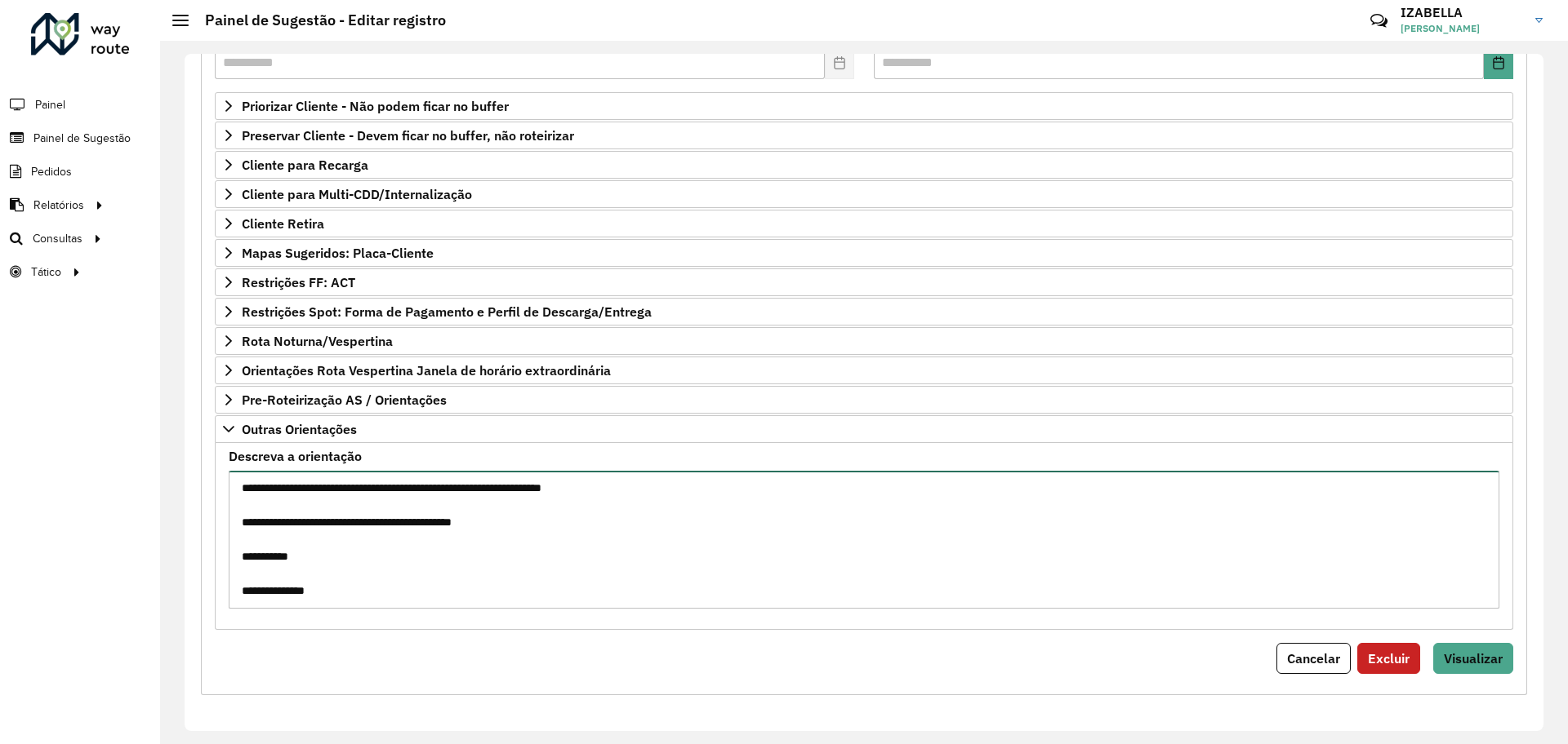
paste textarea "**********"
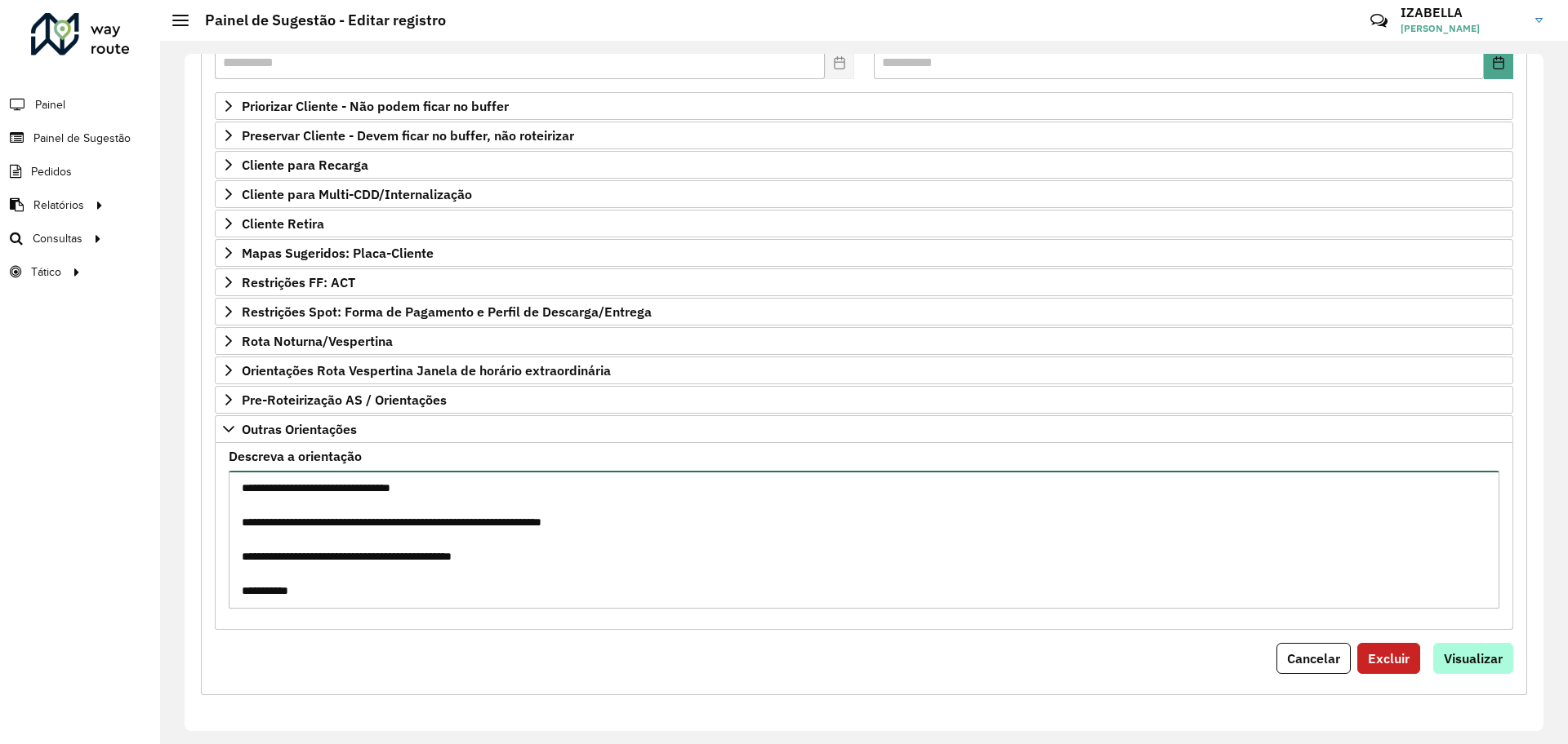
type textarea "**********"
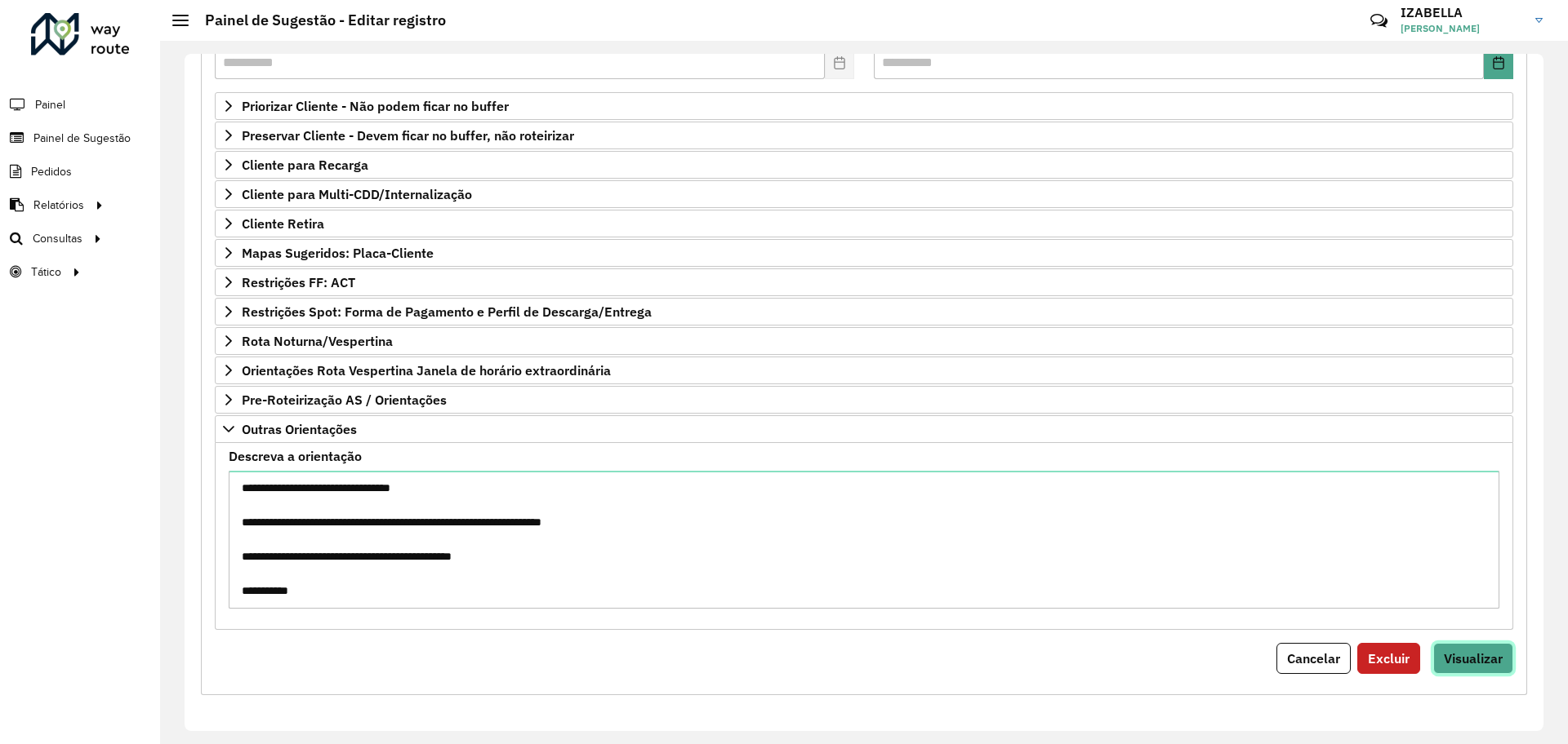
click at [1476, 664] on span "Visualizar" at bounding box center [1472, 659] width 59 height 16
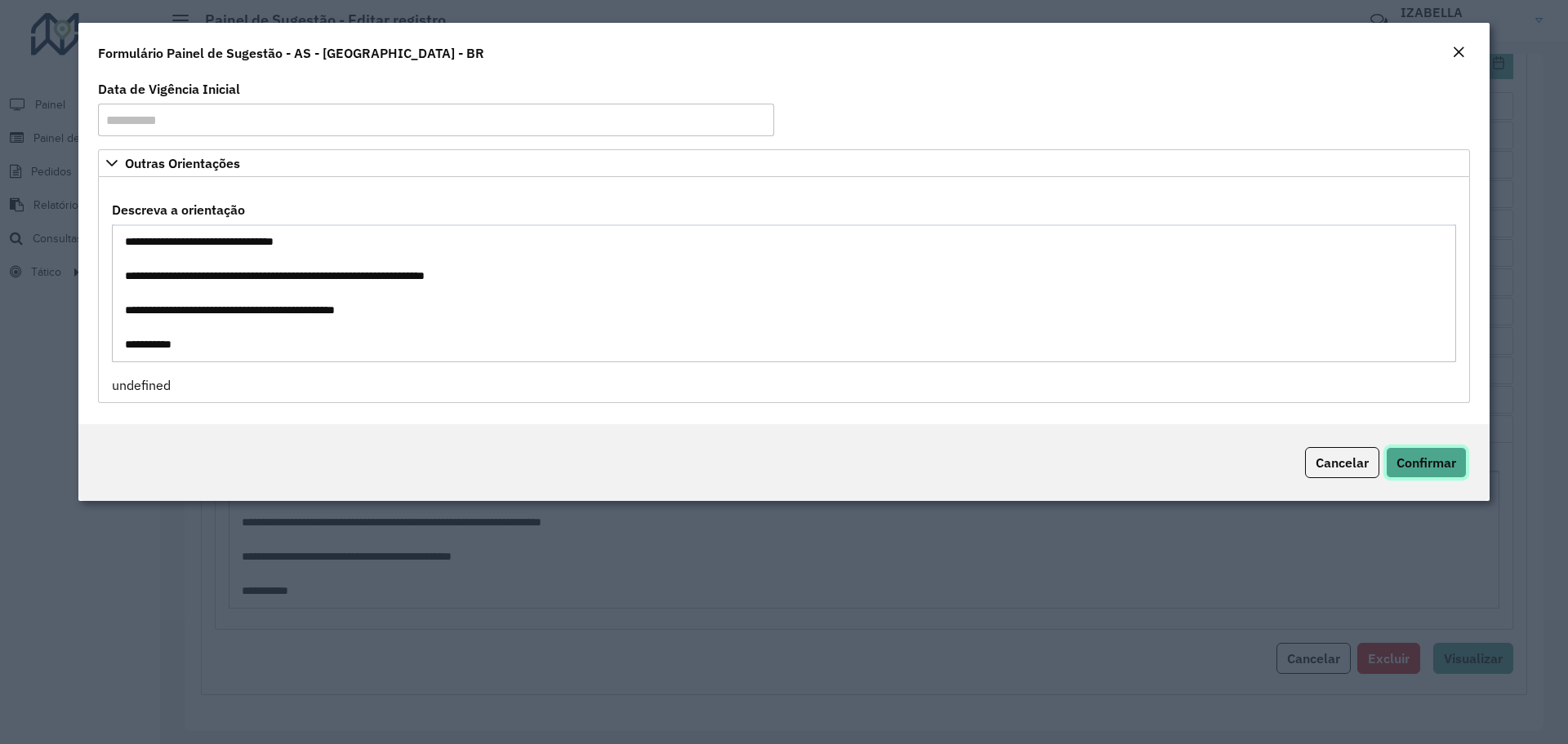
click at [1425, 475] on button "Confirmar" at bounding box center [1425, 463] width 80 height 31
